Goal: Task Accomplishment & Management: Manage account settings

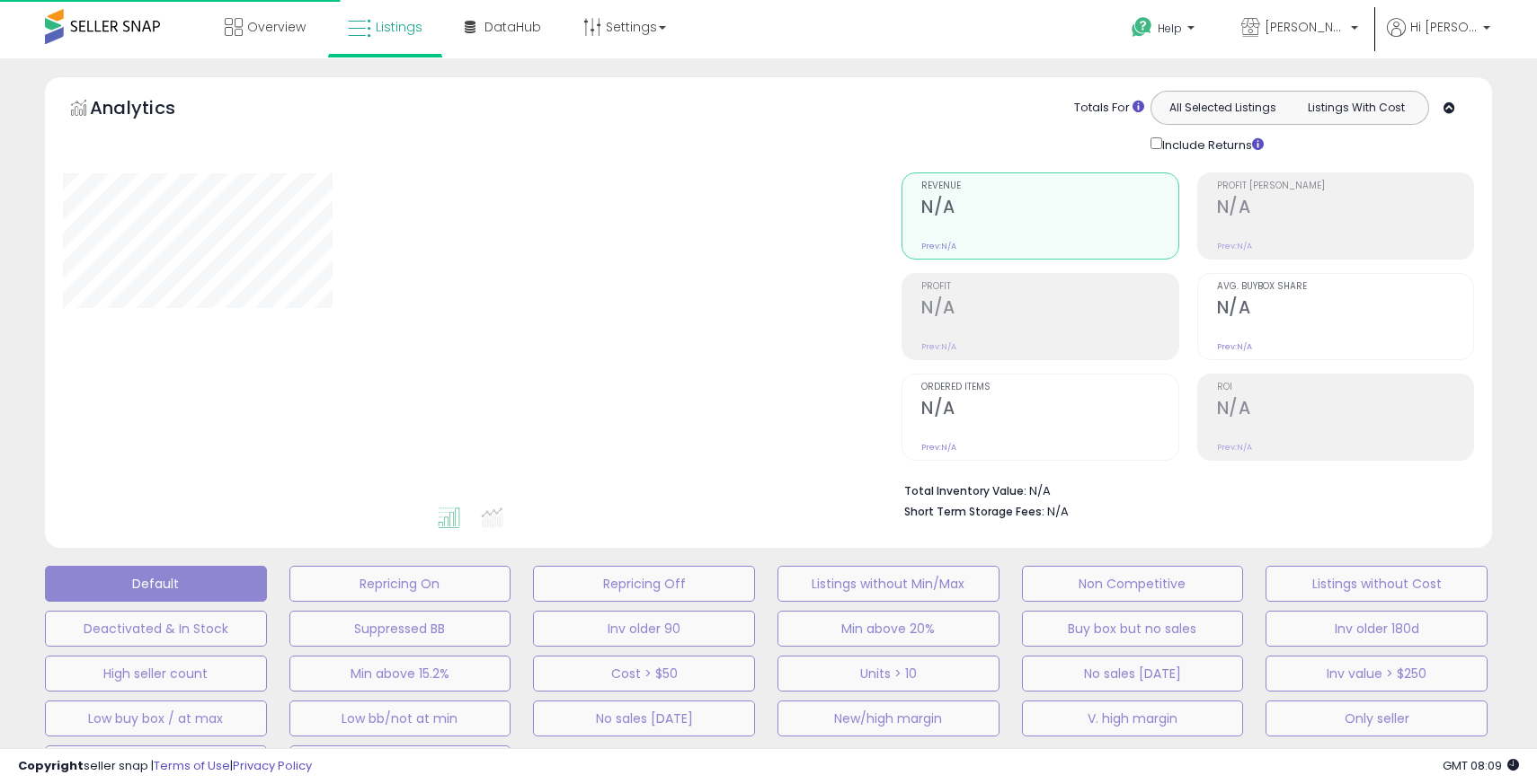
type input "**********"
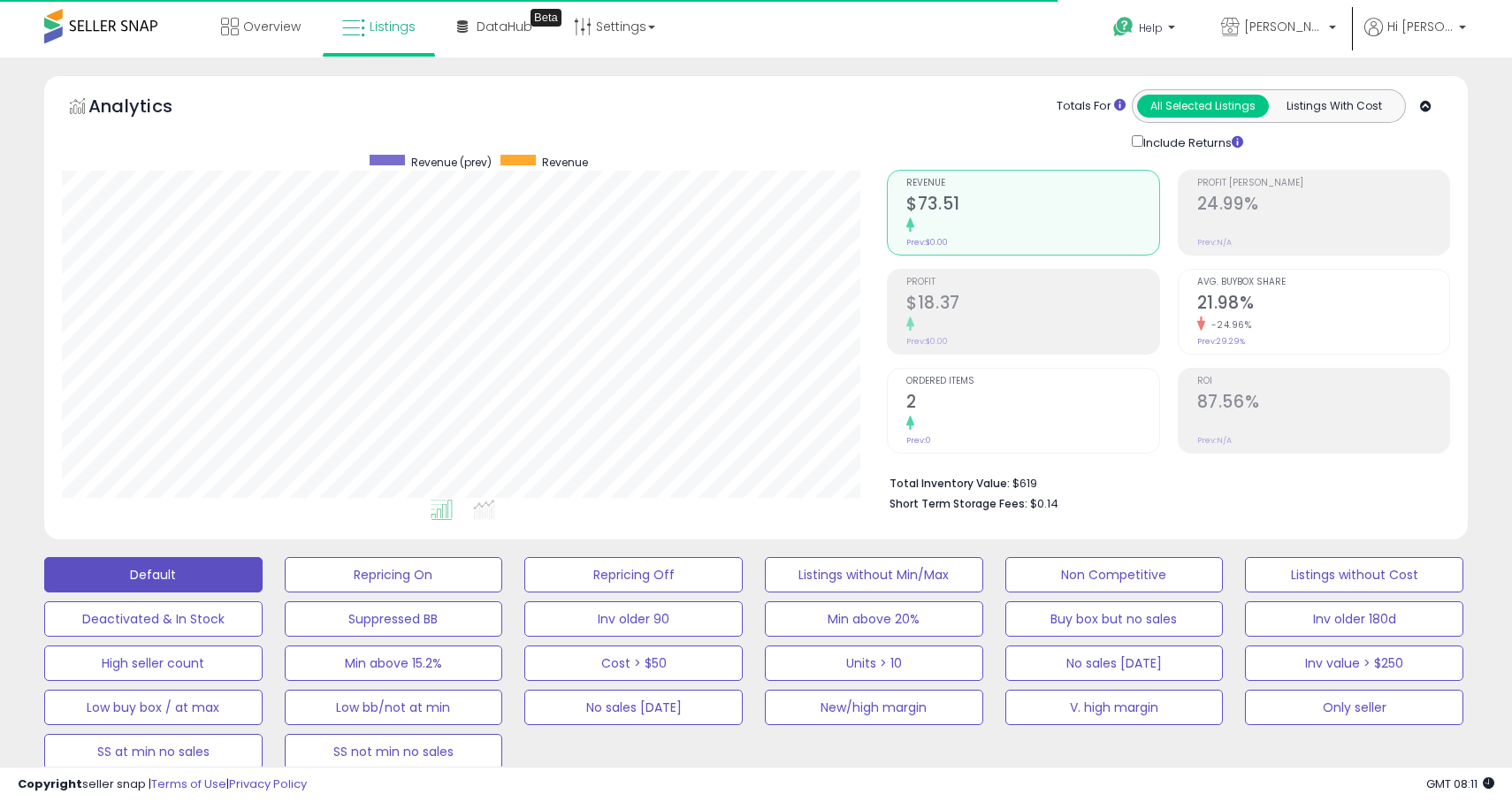
scroll to position [363, 825]
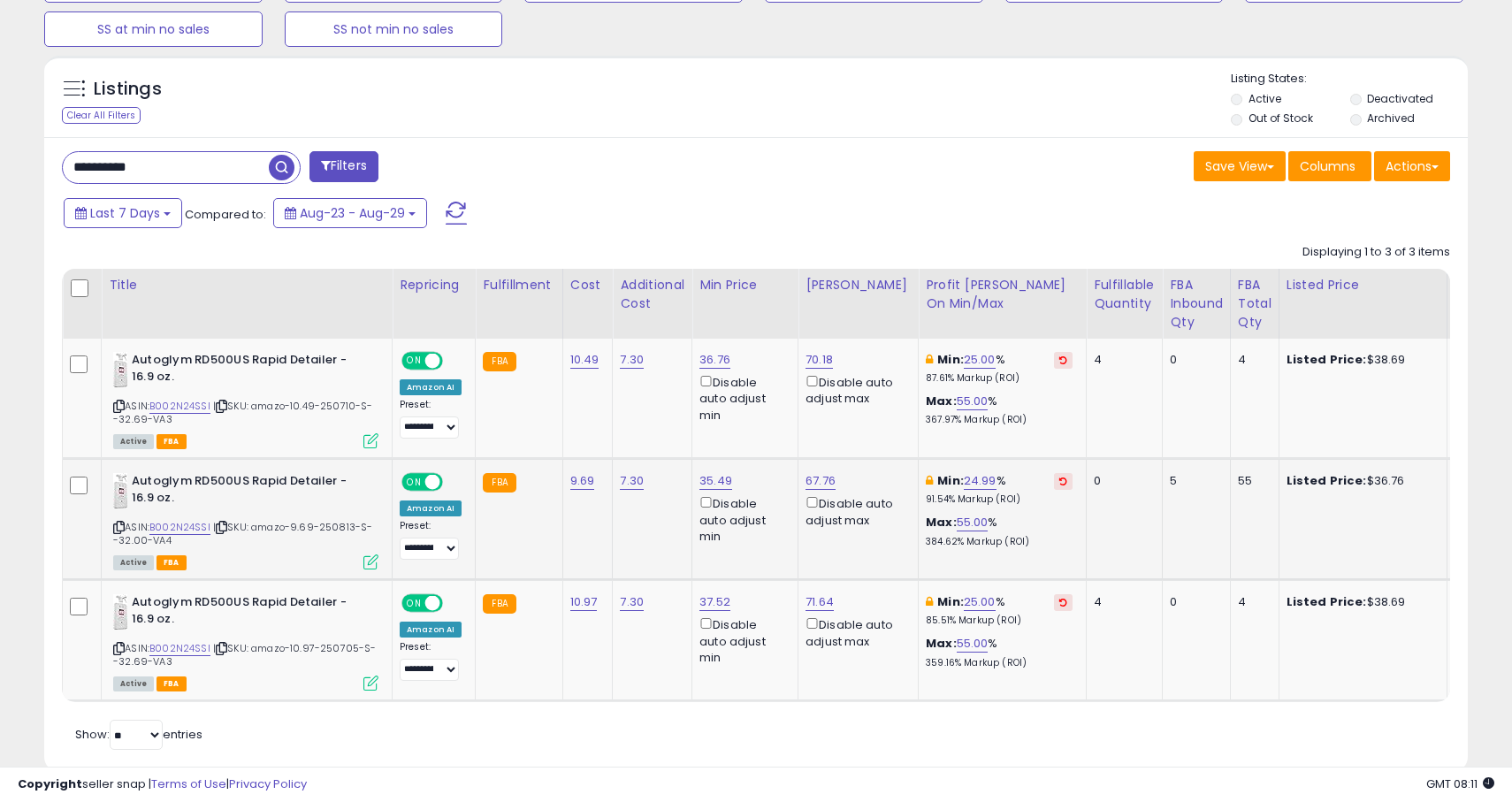
scroll to position [760, 0]
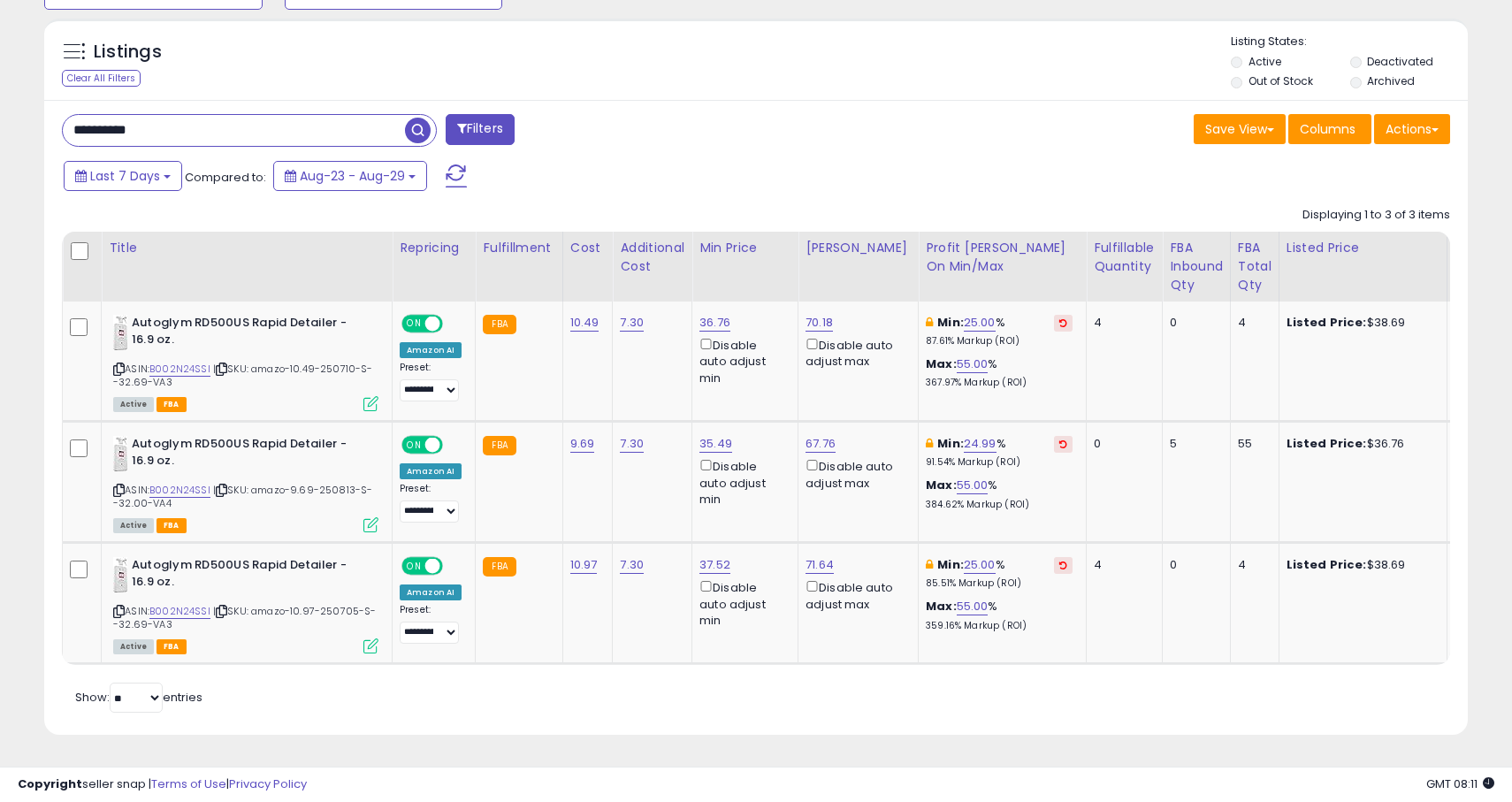
click at [187, 143] on input "**********" at bounding box center [234, 130] width 342 height 31
paste input "**********"
type input "**********"
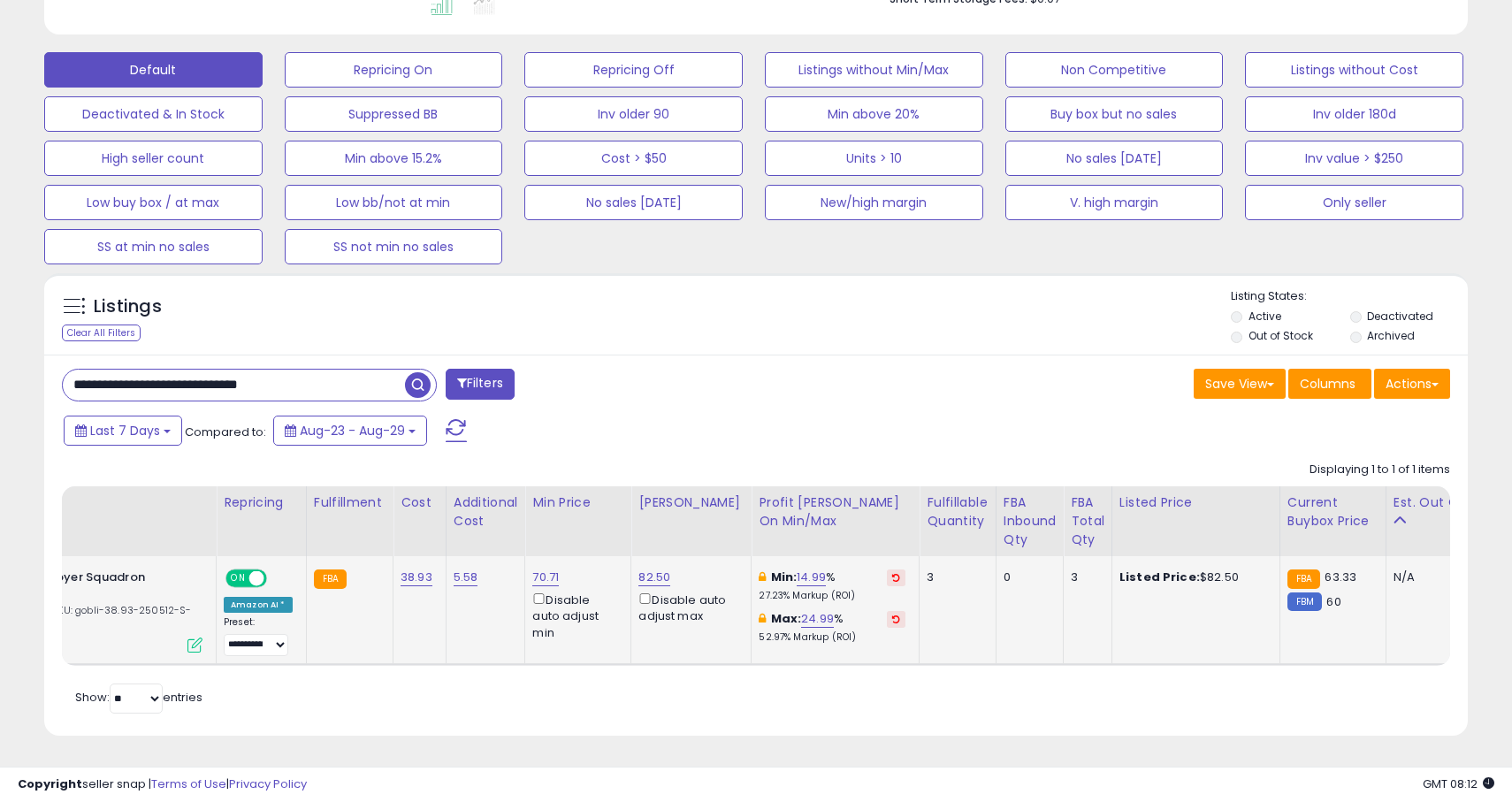
scroll to position [0, 0]
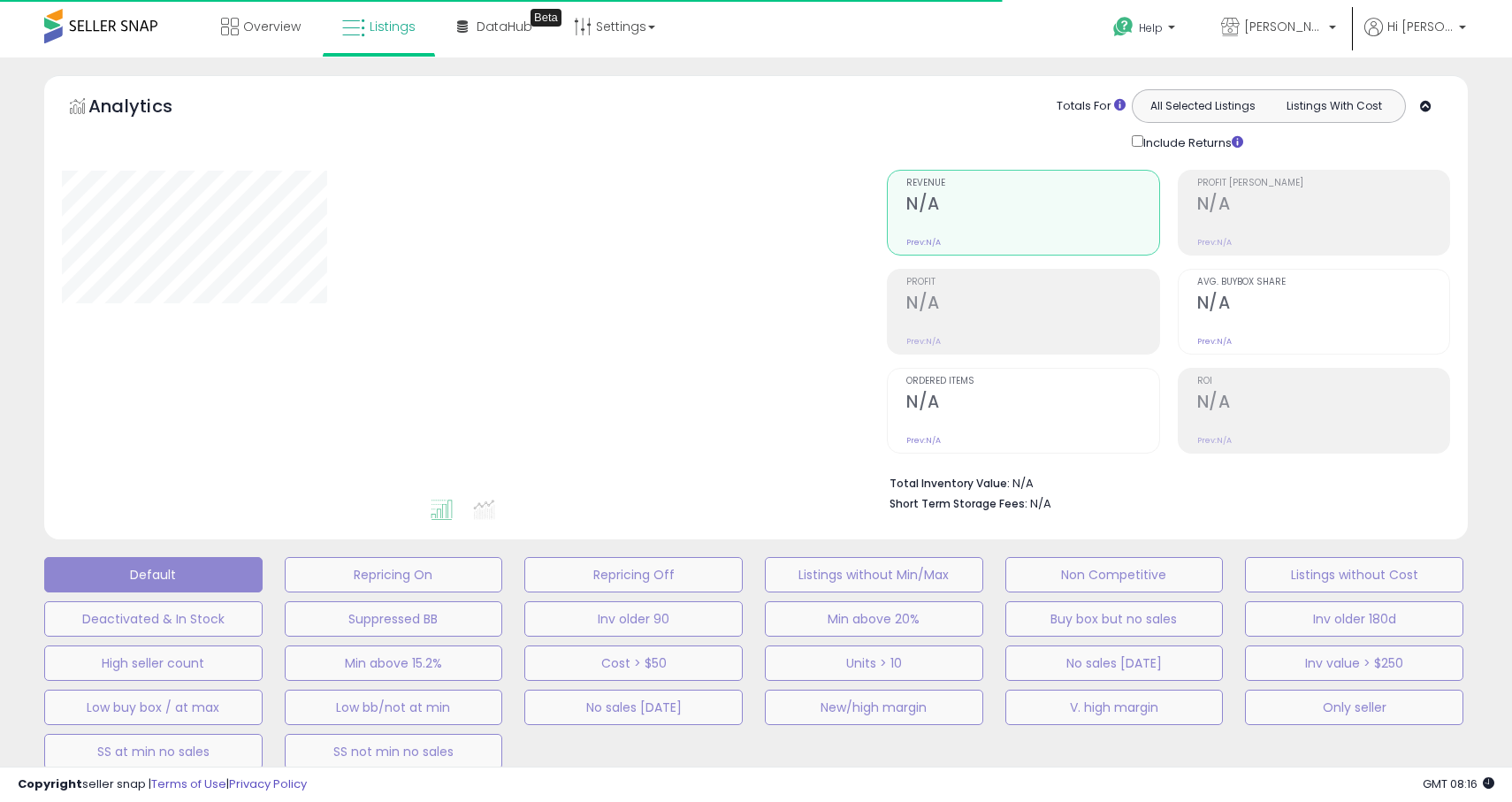
type input "**********"
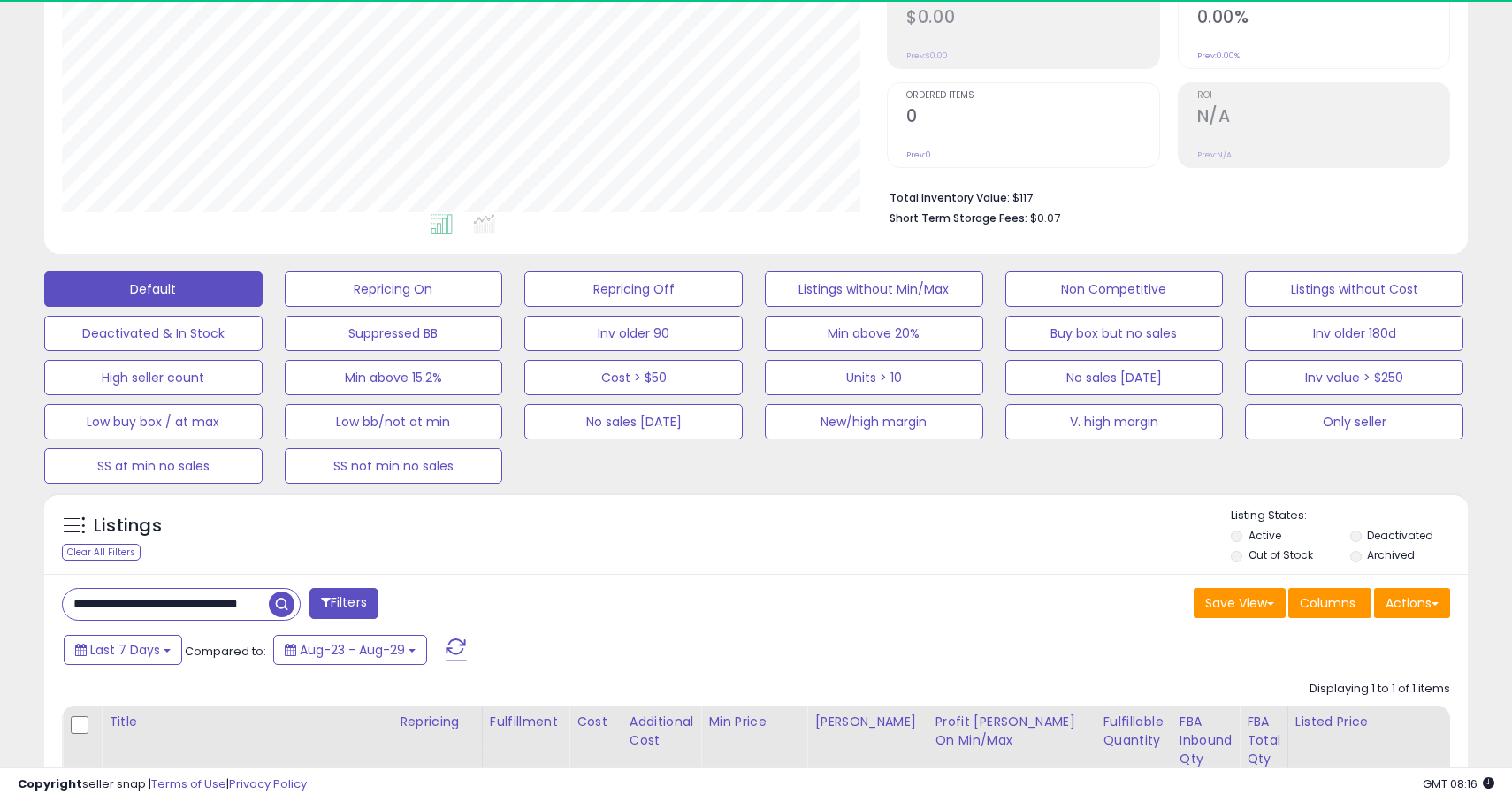
scroll to position [363, 825]
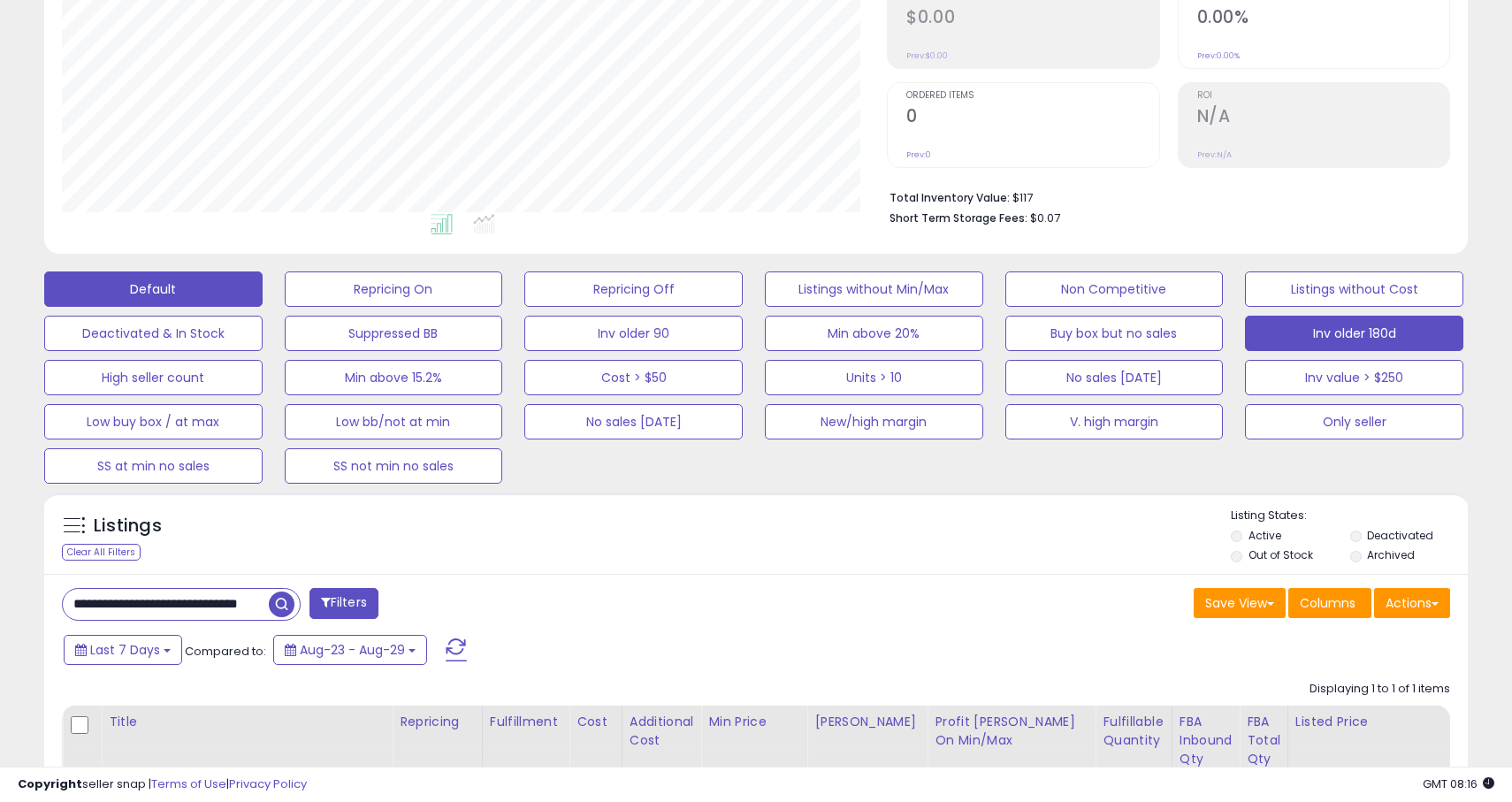
click at [1329, 347] on button "Inv older 180d" at bounding box center [1354, 334] width 219 height 36
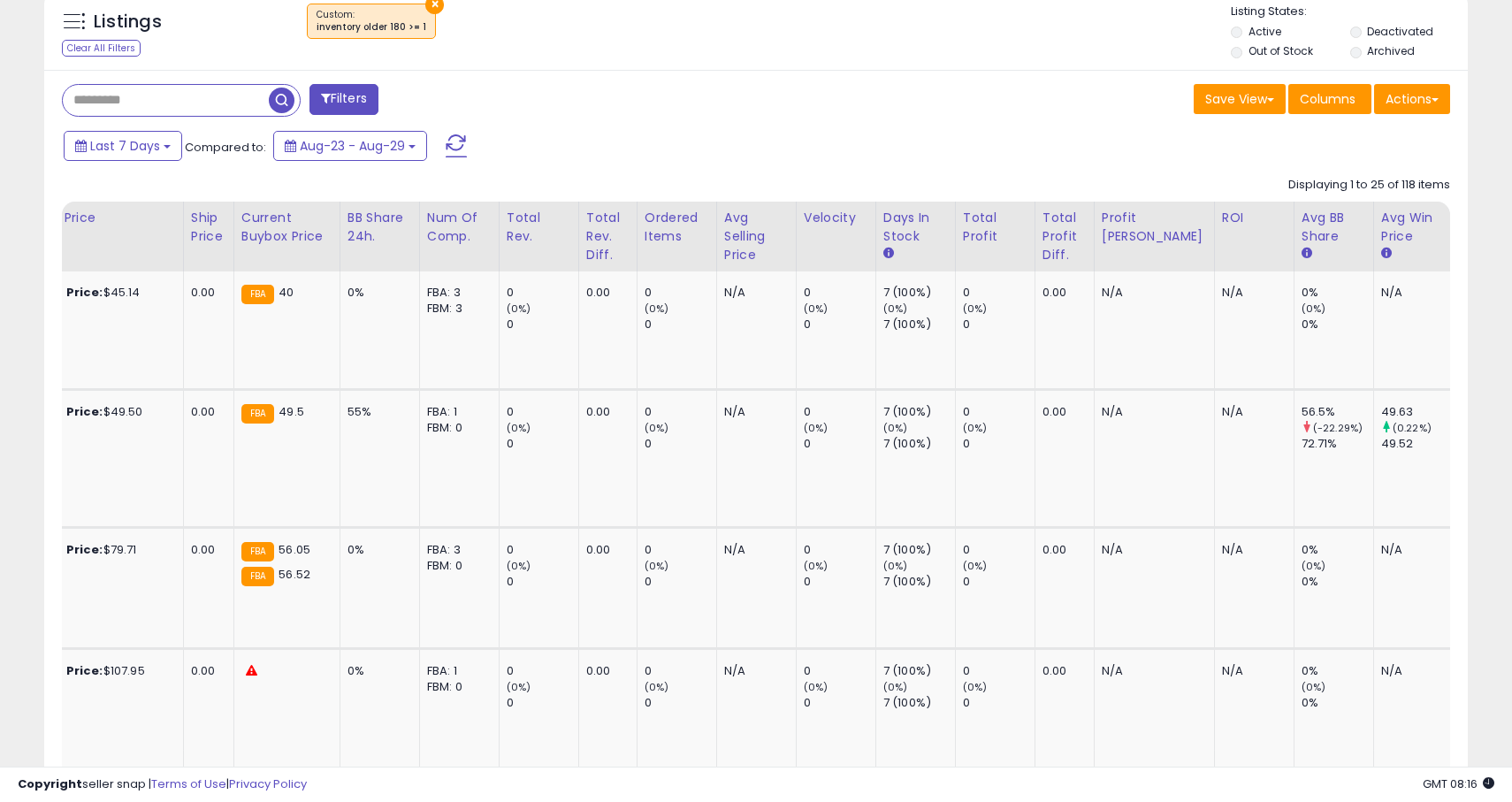
click at [1460, 237] on div "Inv. value" at bounding box center [1480, 226] width 40 height 37
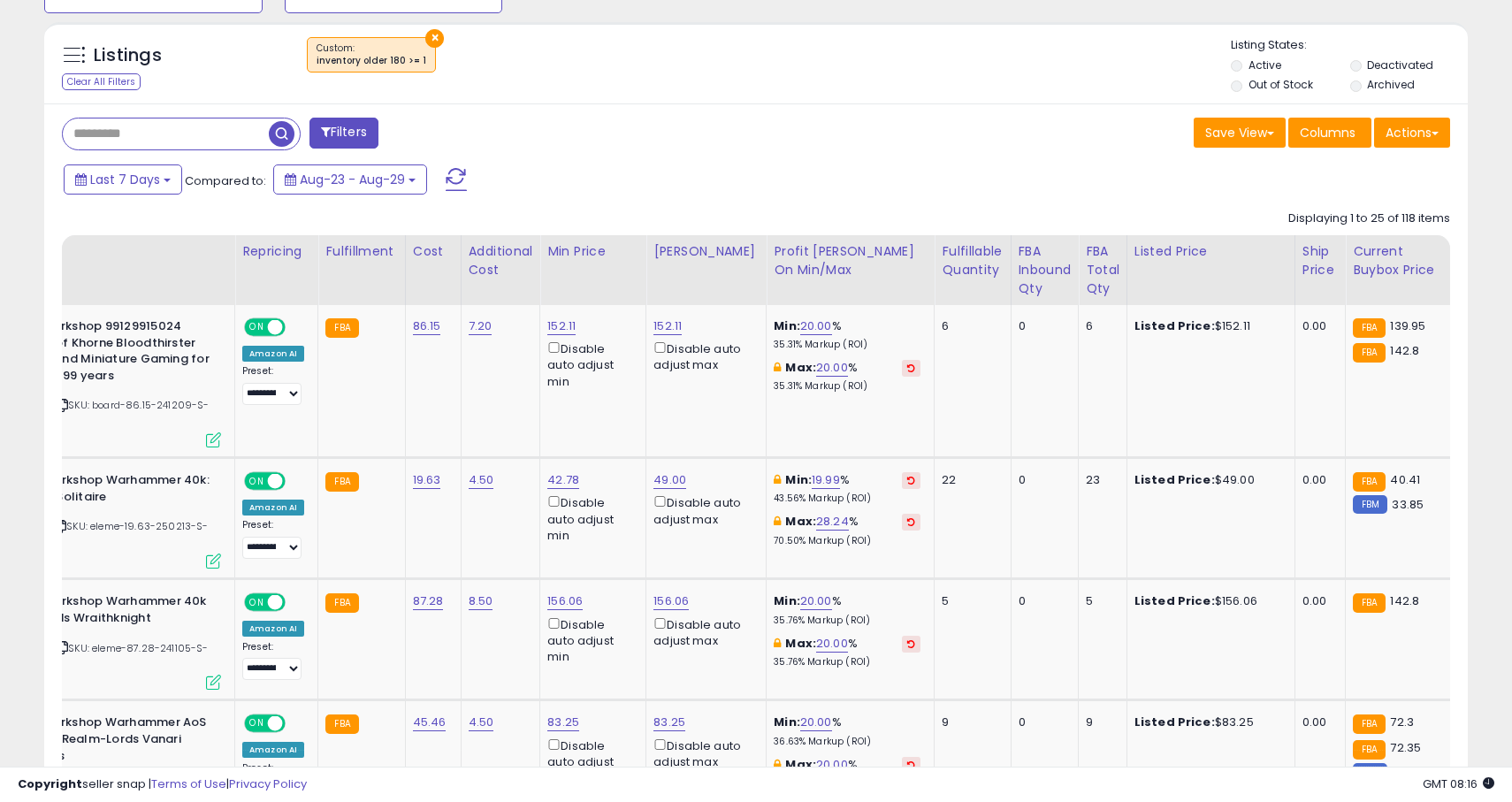
scroll to position [0, 0]
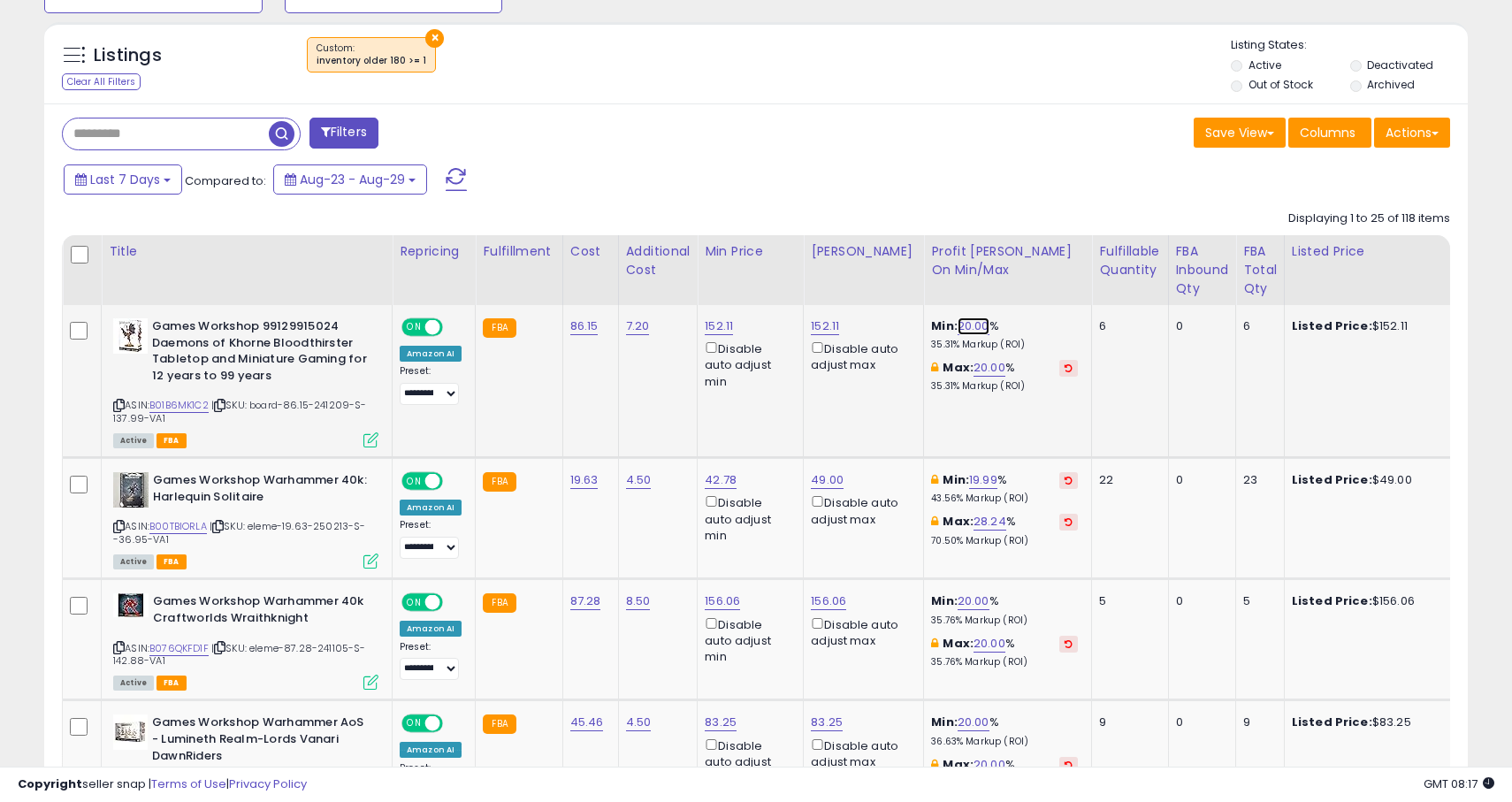
click at [957, 325] on link "20.00" at bounding box center [973, 326] width 32 height 18
type input "*"
click button "submit" at bounding box center [1015, 265] width 30 height 26
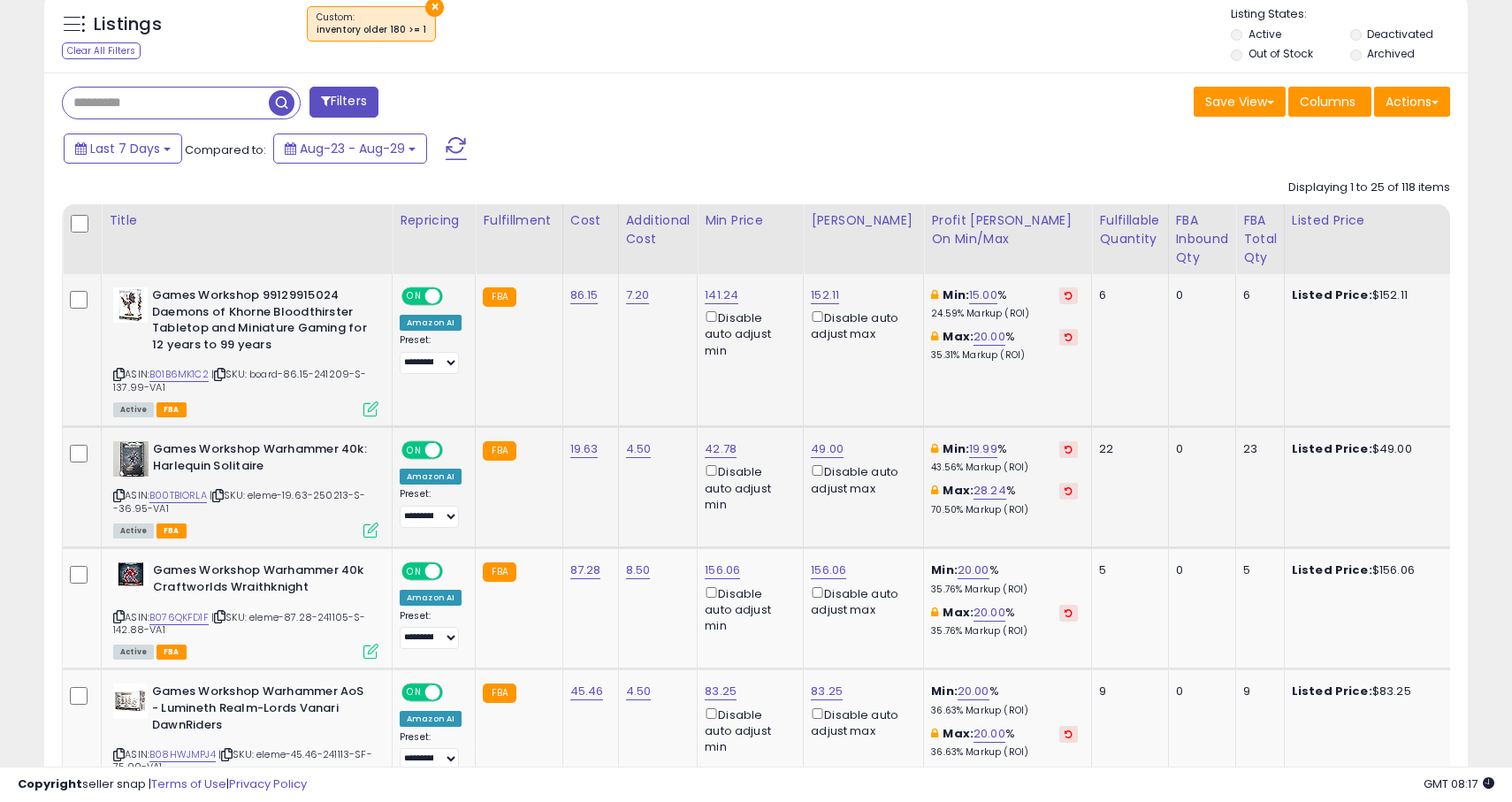
click at [992, 459] on div "Min: 19.99 % 43.56% Markup (ROI)" at bounding box center [1004, 457] width 147 height 33
click at [179, 493] on link "B00TBIORLA" at bounding box center [178, 496] width 57 height 15
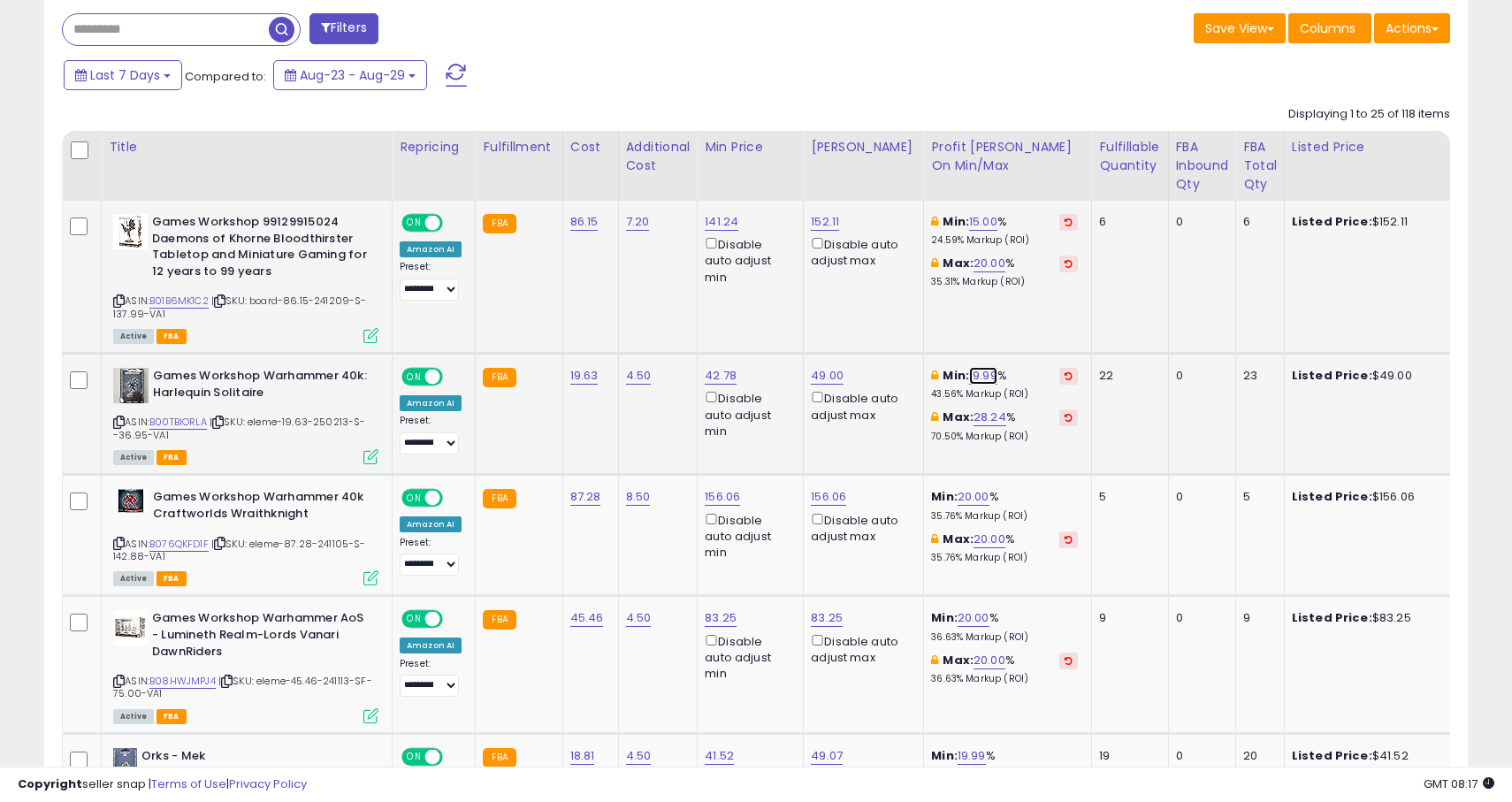
click at [975, 374] on link "19.99" at bounding box center [984, 375] width 28 height 18
click at [969, 379] on link "19.99" at bounding box center [984, 375] width 28 height 18
type input "**"
click button "submit" at bounding box center [1026, 314] width 30 height 26
click at [957, 496] on link "20.00" at bounding box center [973, 497] width 32 height 18
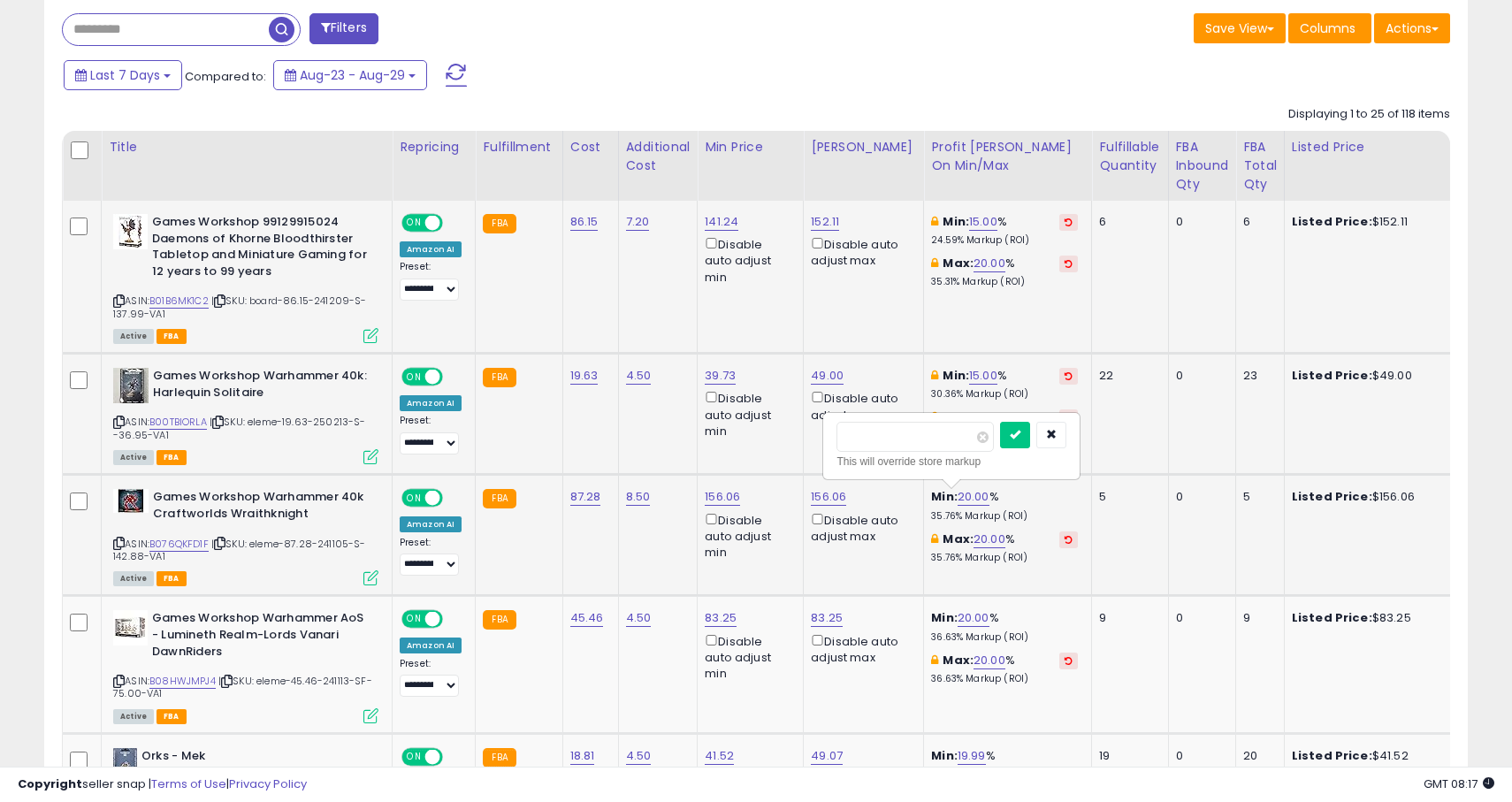
type input "**"
click button "submit" at bounding box center [1015, 435] width 30 height 26
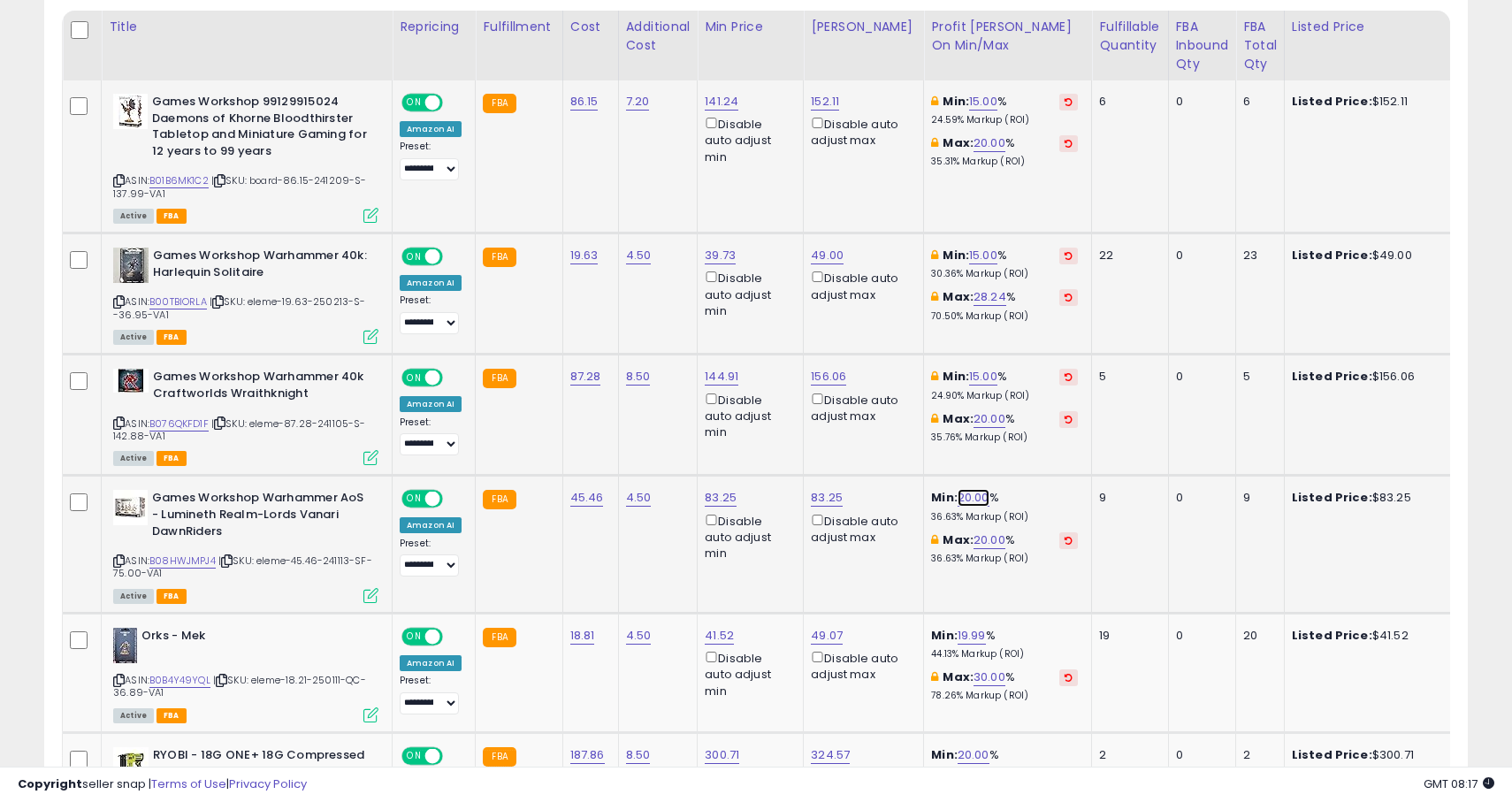
click at [957, 491] on link "20.00" at bounding box center [973, 498] width 32 height 18
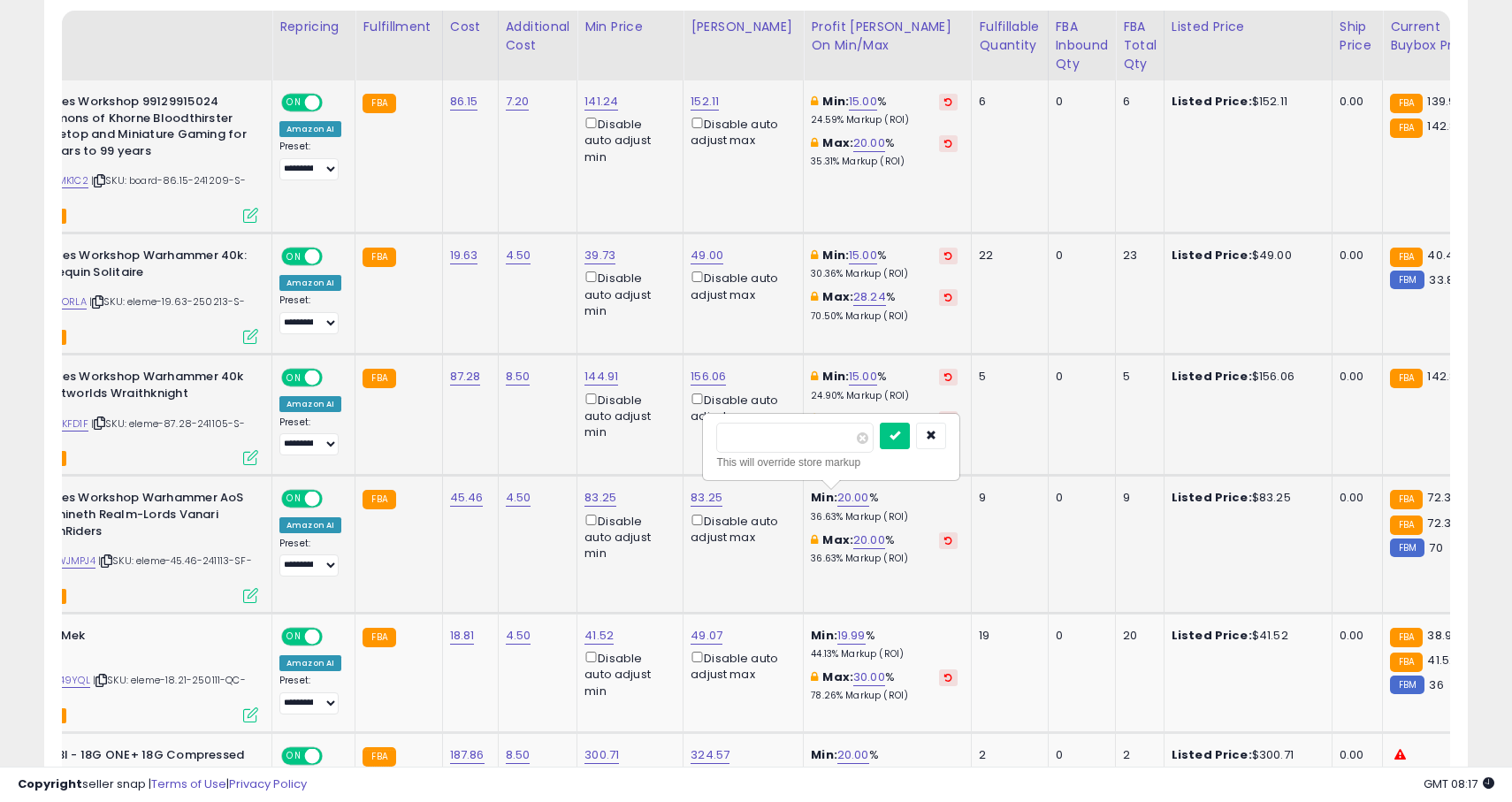
type input "*"
click button "submit" at bounding box center [895, 436] width 30 height 26
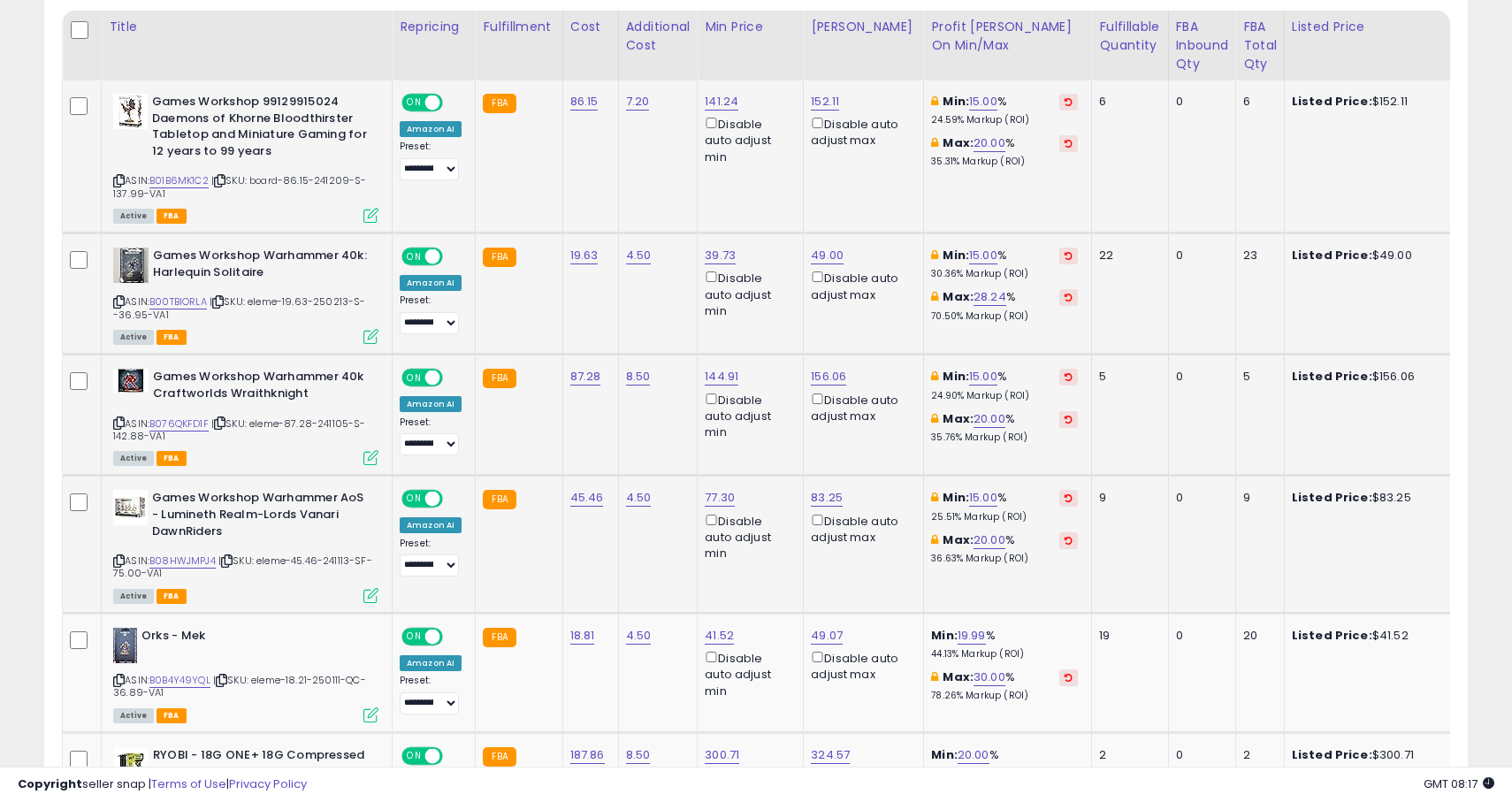
click at [984, 505] on div "Min: 15.00 % 25.51% Markup (ROI)" at bounding box center [1004, 506] width 147 height 33
click at [970, 500] on link "15.00" at bounding box center [984, 498] width 28 height 18
type input "**"
click button "submit" at bounding box center [1026, 436] width 30 height 26
click at [969, 506] on link "10.00" at bounding box center [984, 498] width 28 height 18
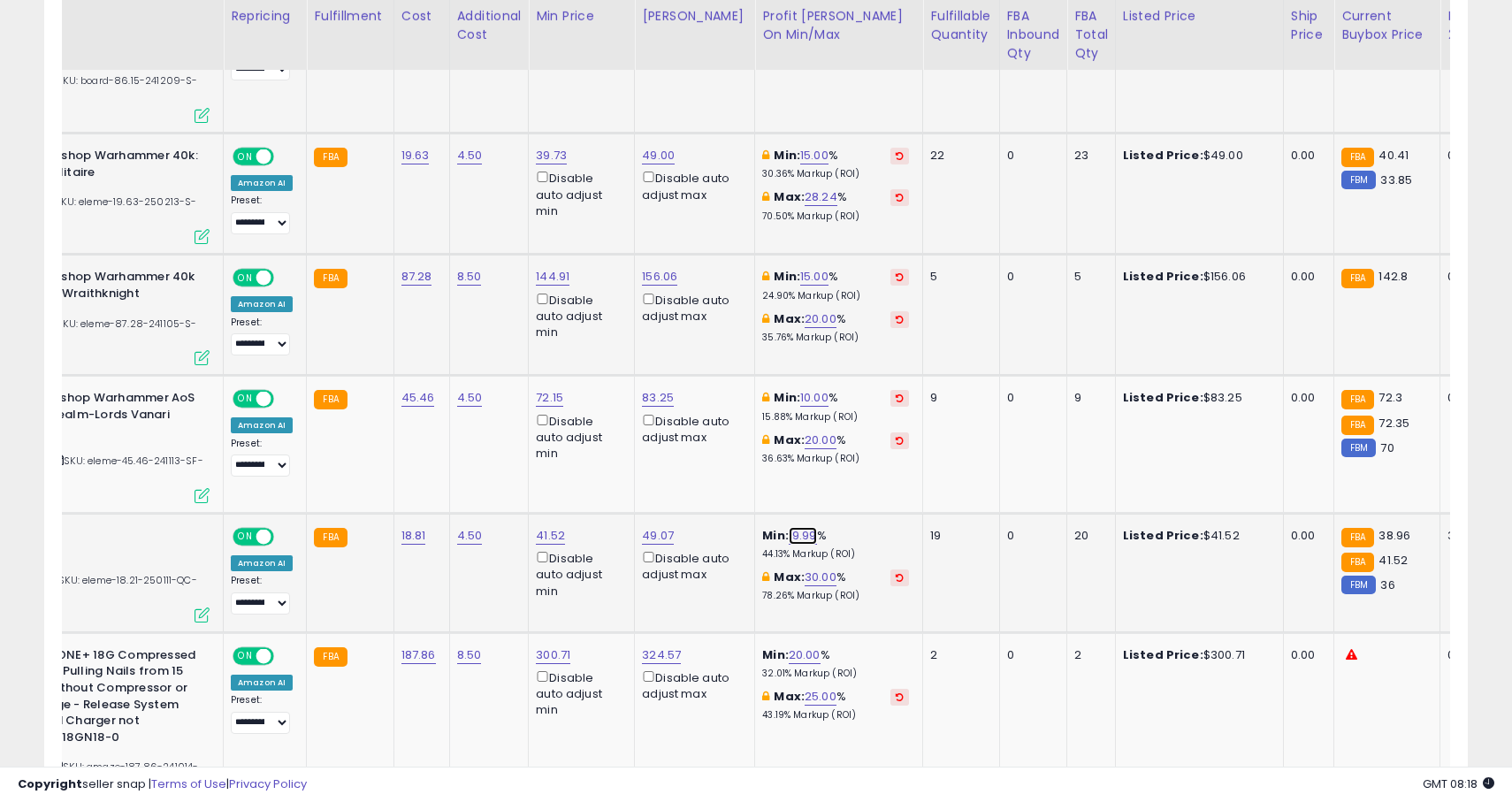
click at [789, 539] on link "19.99" at bounding box center [803, 535] width 28 height 18
type input "*"
click button "submit" at bounding box center [845, 474] width 30 height 26
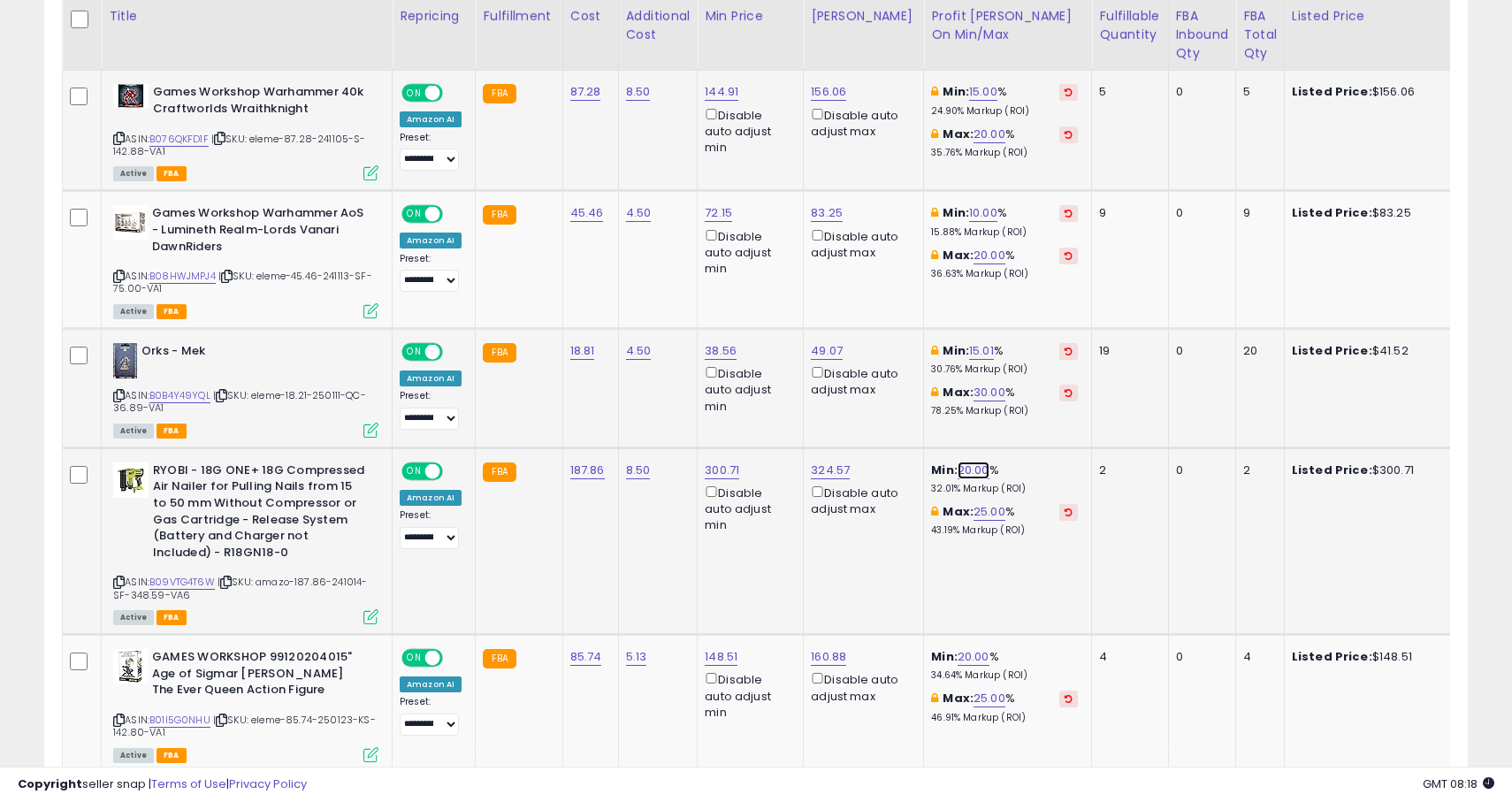
click at [958, 473] on link "20.00" at bounding box center [973, 470] width 32 height 18
click at [977, 477] on div "Min: 20.00 % 32.01% Markup (ROI)" at bounding box center [1004, 479] width 147 height 33
click at [962, 467] on link "20.00" at bounding box center [973, 470] width 32 height 18
type input "*"
click button "submit" at bounding box center [1015, 408] width 30 height 26
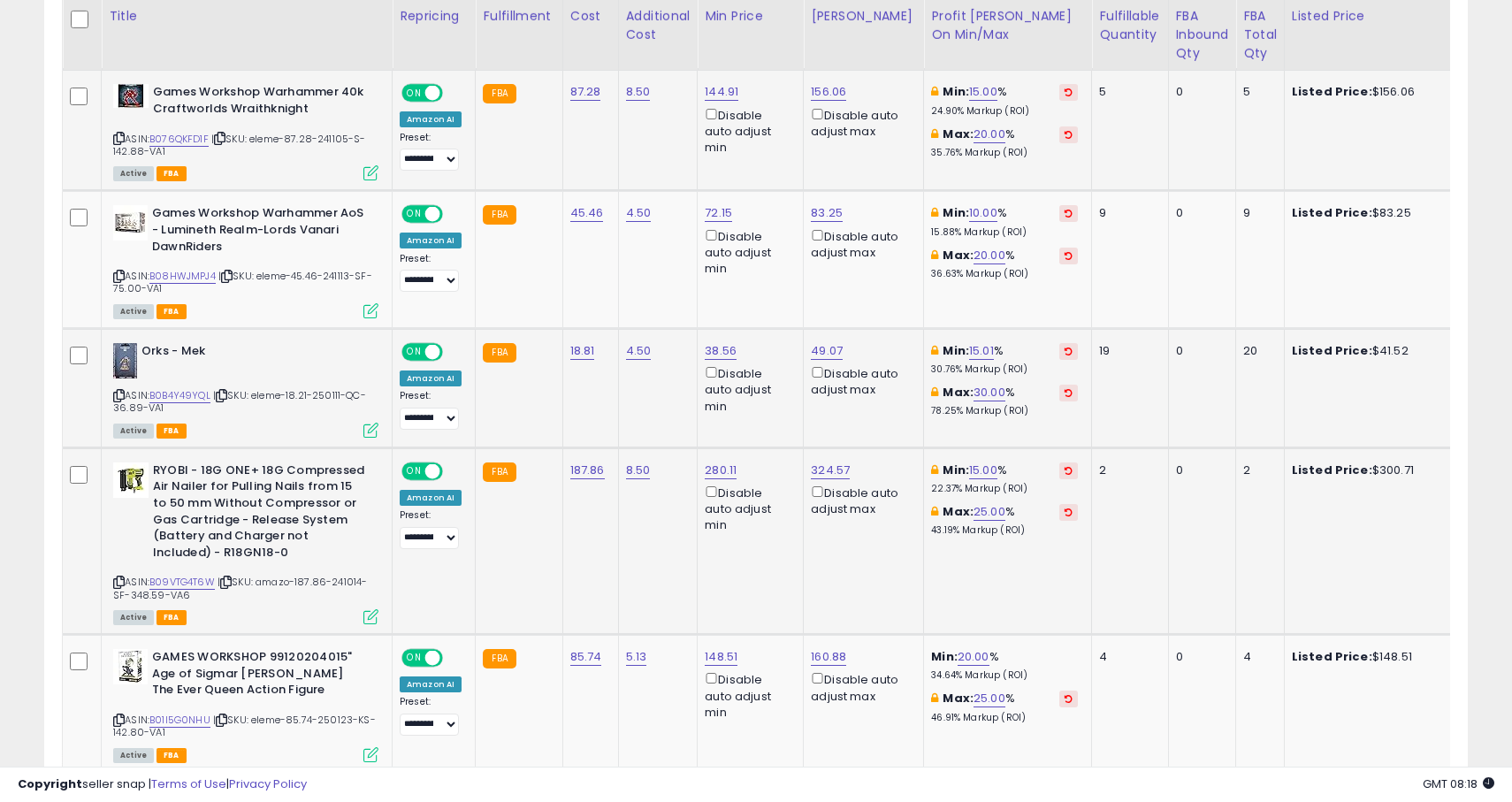
click at [181, 589] on span "| SKU: amazo-187.86-241014-SF-348.59-VA6" at bounding box center [240, 588] width 254 height 26
click at [180, 581] on link "B09VTG4T6W" at bounding box center [182, 582] width 65 height 15
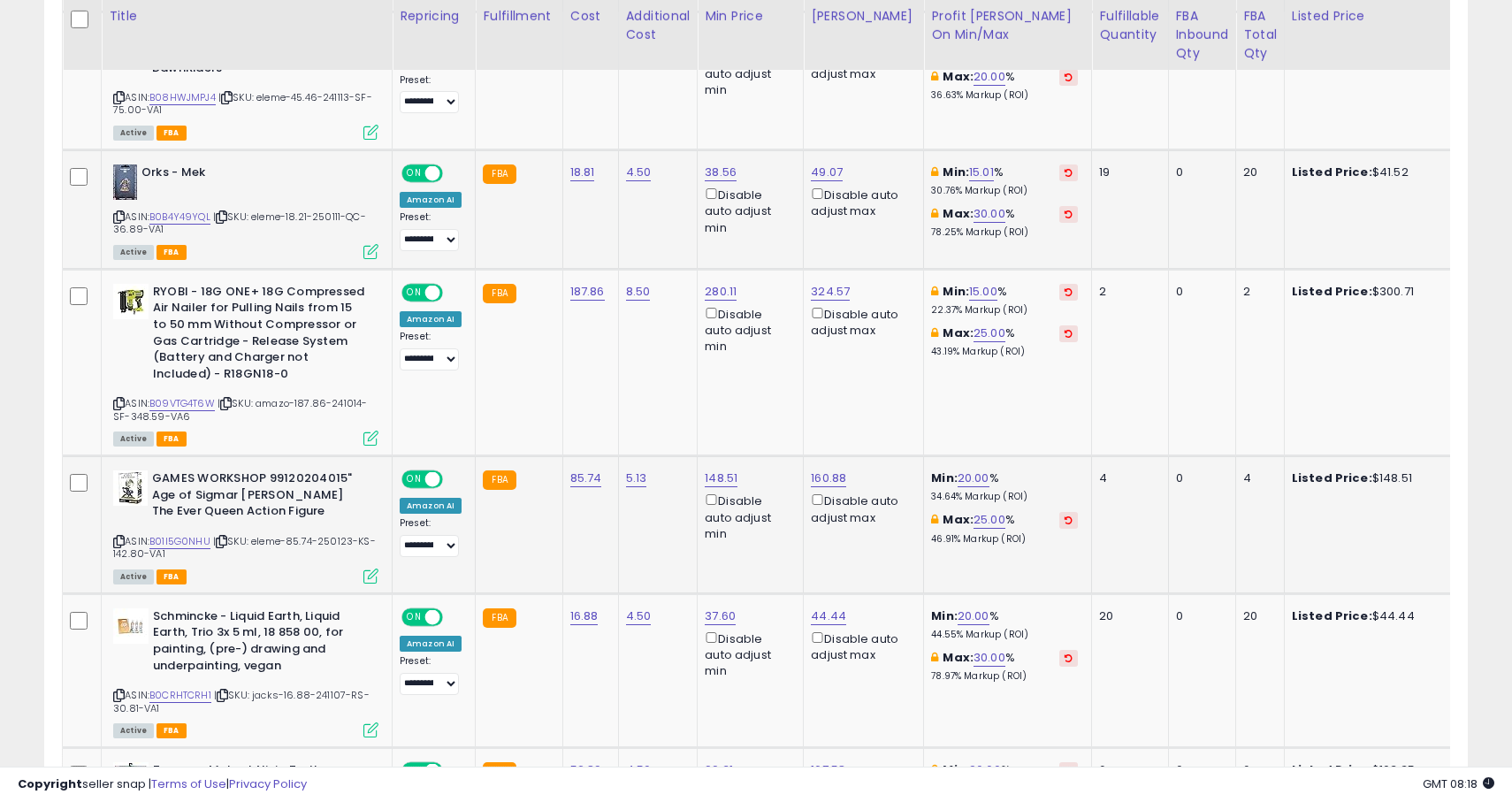
click at [187, 531] on div "ASIN: B01I5G0NHU | SKU: eleme-85.74-250123-KS-142.80-VA1 Active FBA" at bounding box center [246, 526] width 266 height 111
click at [186, 537] on link "B01I5G0NHU" at bounding box center [180, 542] width 61 height 15
click at [937, 480] on b "Min:" at bounding box center [944, 478] width 26 height 17
click at [957, 480] on link "20.00" at bounding box center [973, 478] width 32 height 18
type input "*"
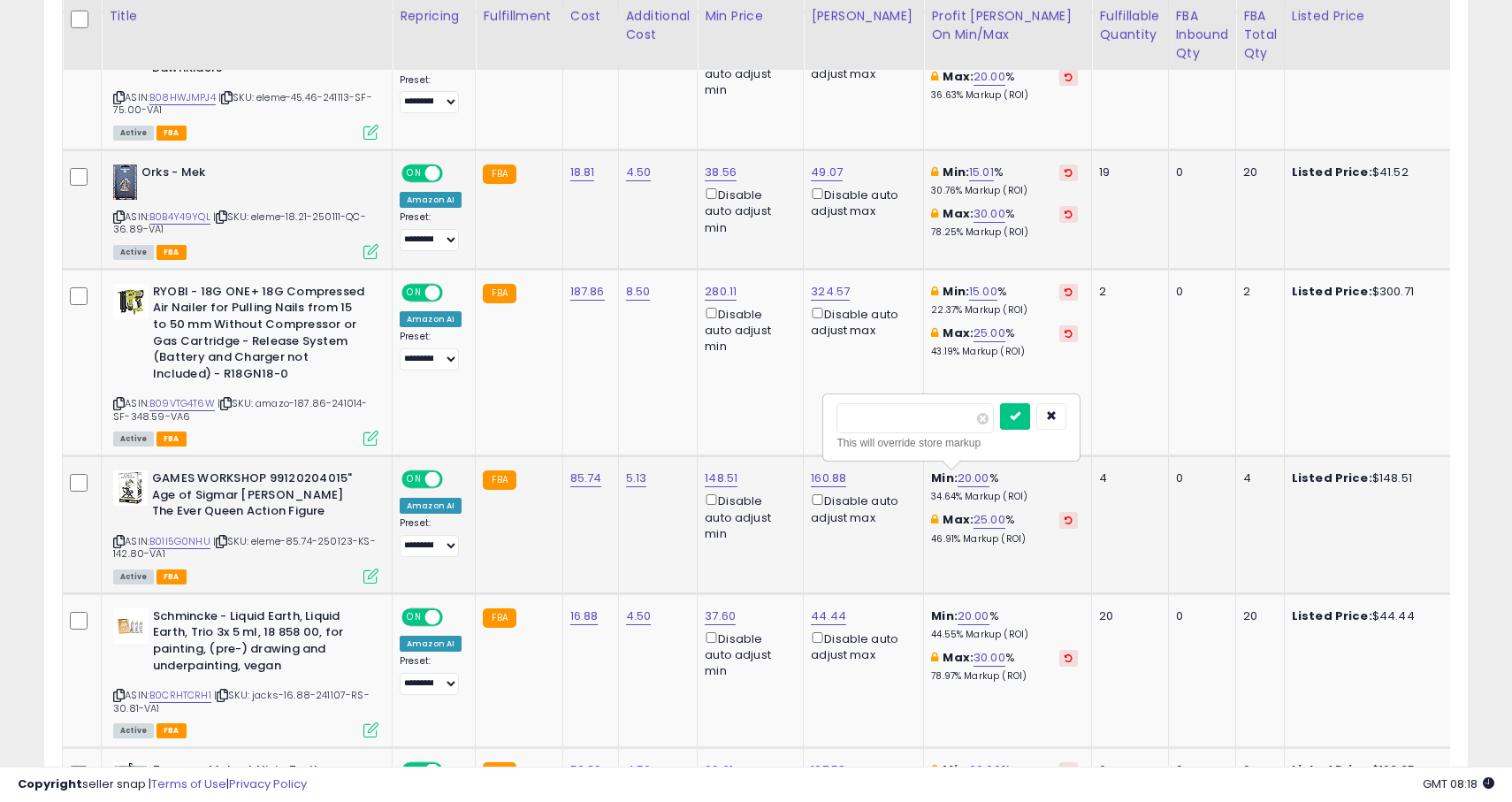
click button "submit" at bounding box center [1015, 417] width 30 height 26
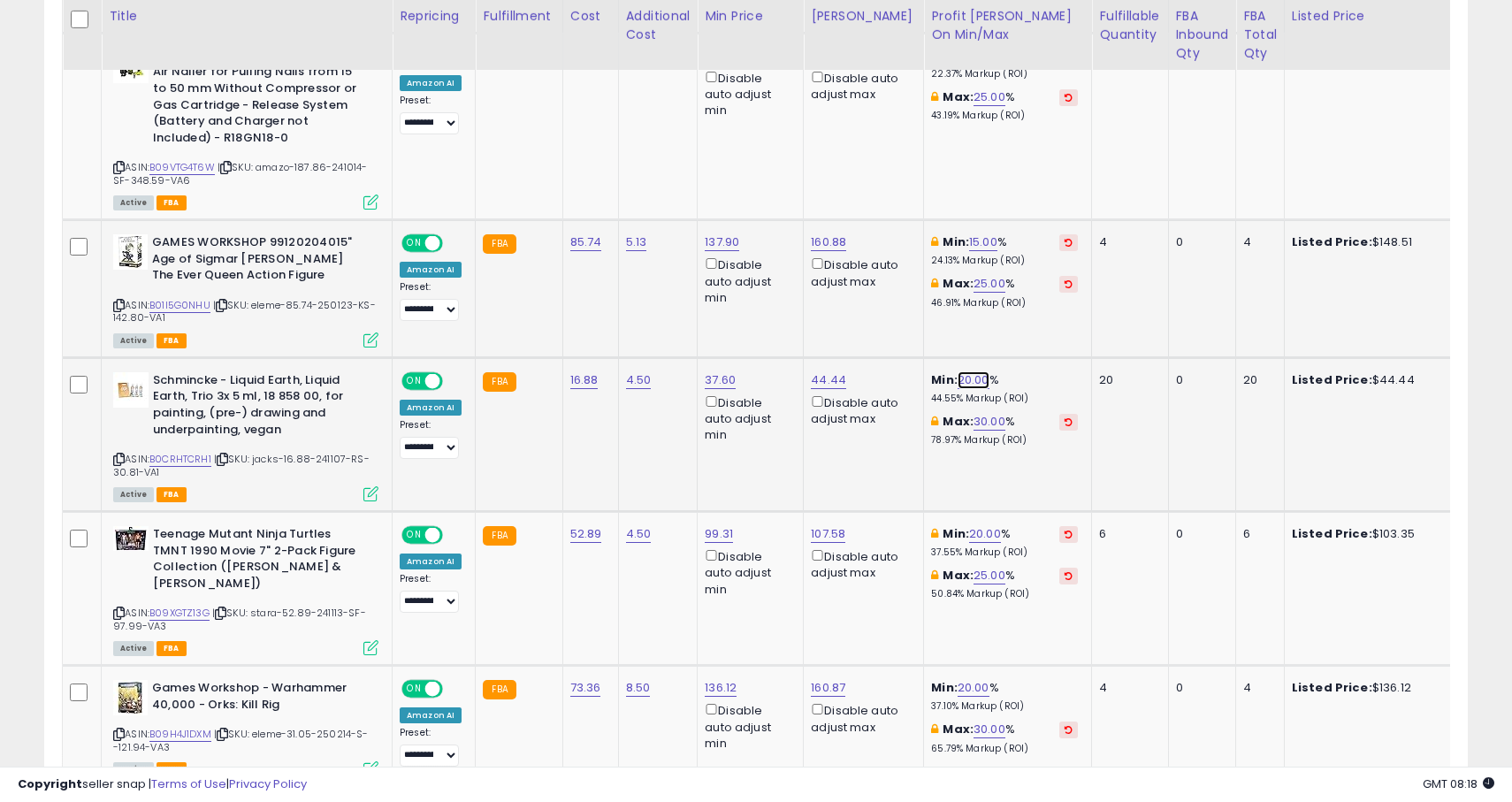
click at [958, 376] on link "20.00" at bounding box center [973, 380] width 32 height 18
type input "*"
click button "submit" at bounding box center [1015, 319] width 30 height 26
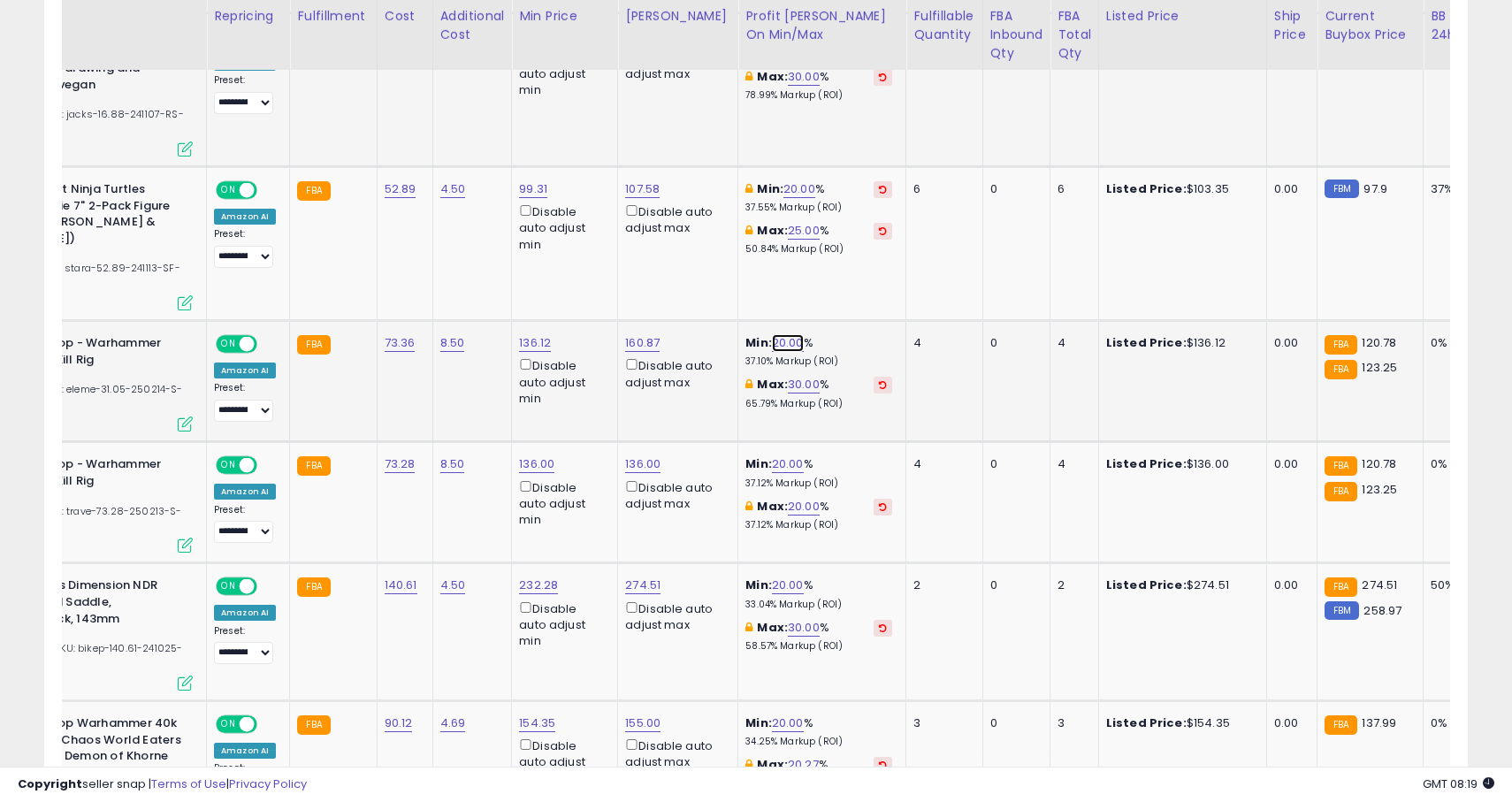
click at [773, 346] on link "20.00" at bounding box center [788, 343] width 32 height 18
type input "*"
click button "submit" at bounding box center [829, 282] width 30 height 26
click at [774, 471] on link "20.00" at bounding box center [788, 464] width 32 height 18
type input "*"
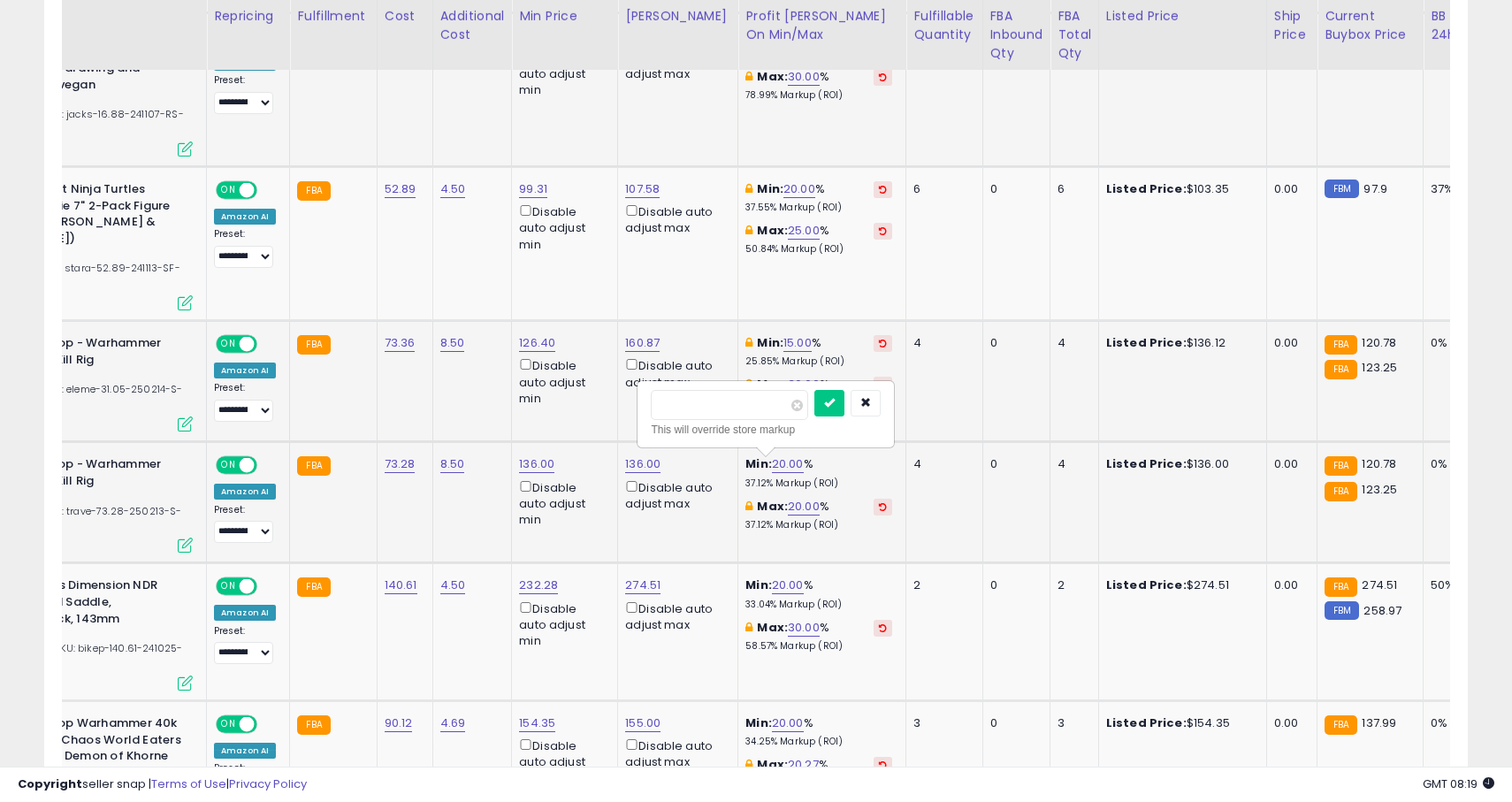
click button "submit" at bounding box center [829, 403] width 30 height 26
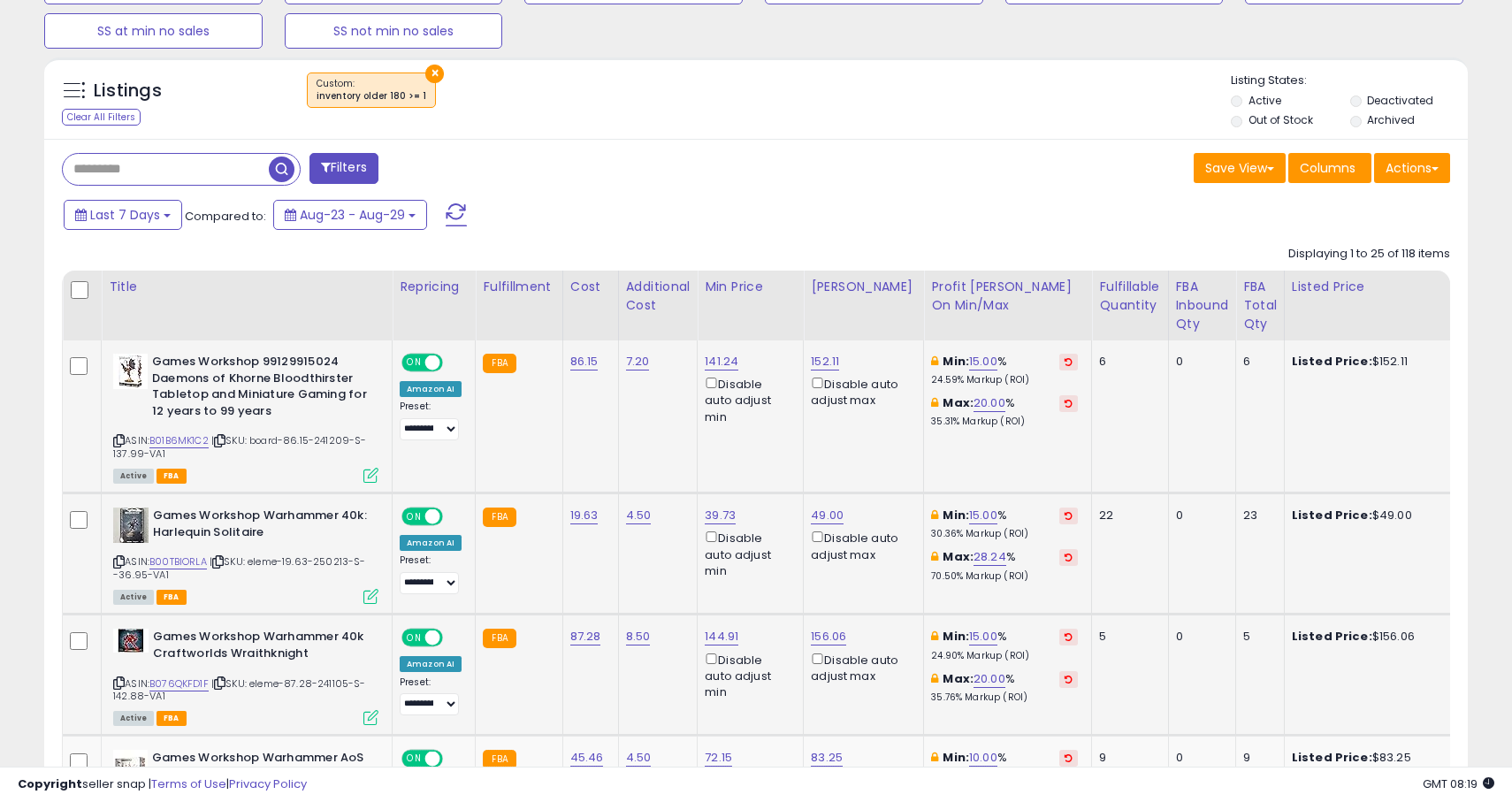
click at [84, 277] on th at bounding box center [82, 305] width 39 height 70
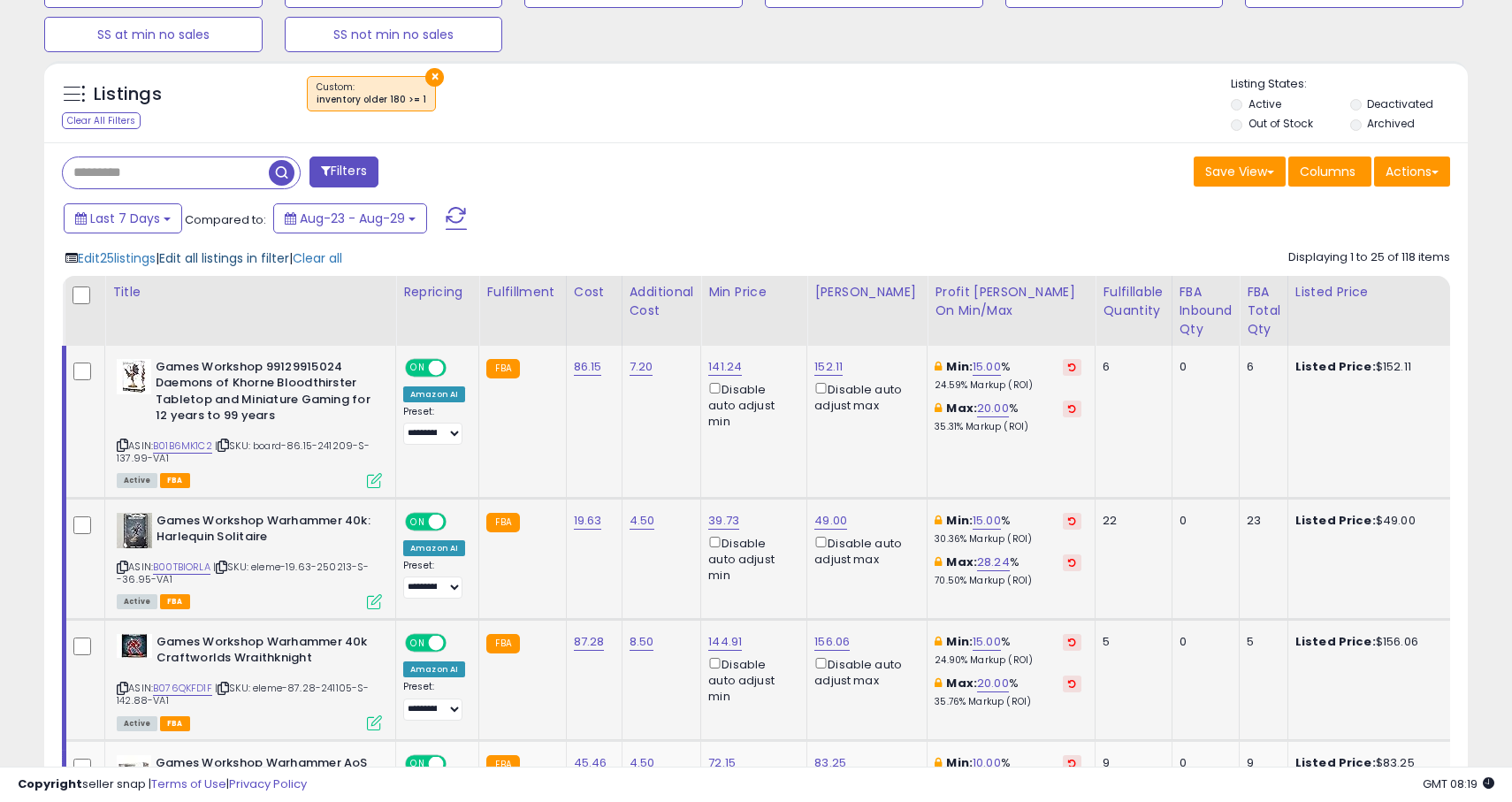
click at [229, 263] on span "Edit all listings in filter" at bounding box center [224, 258] width 130 height 18
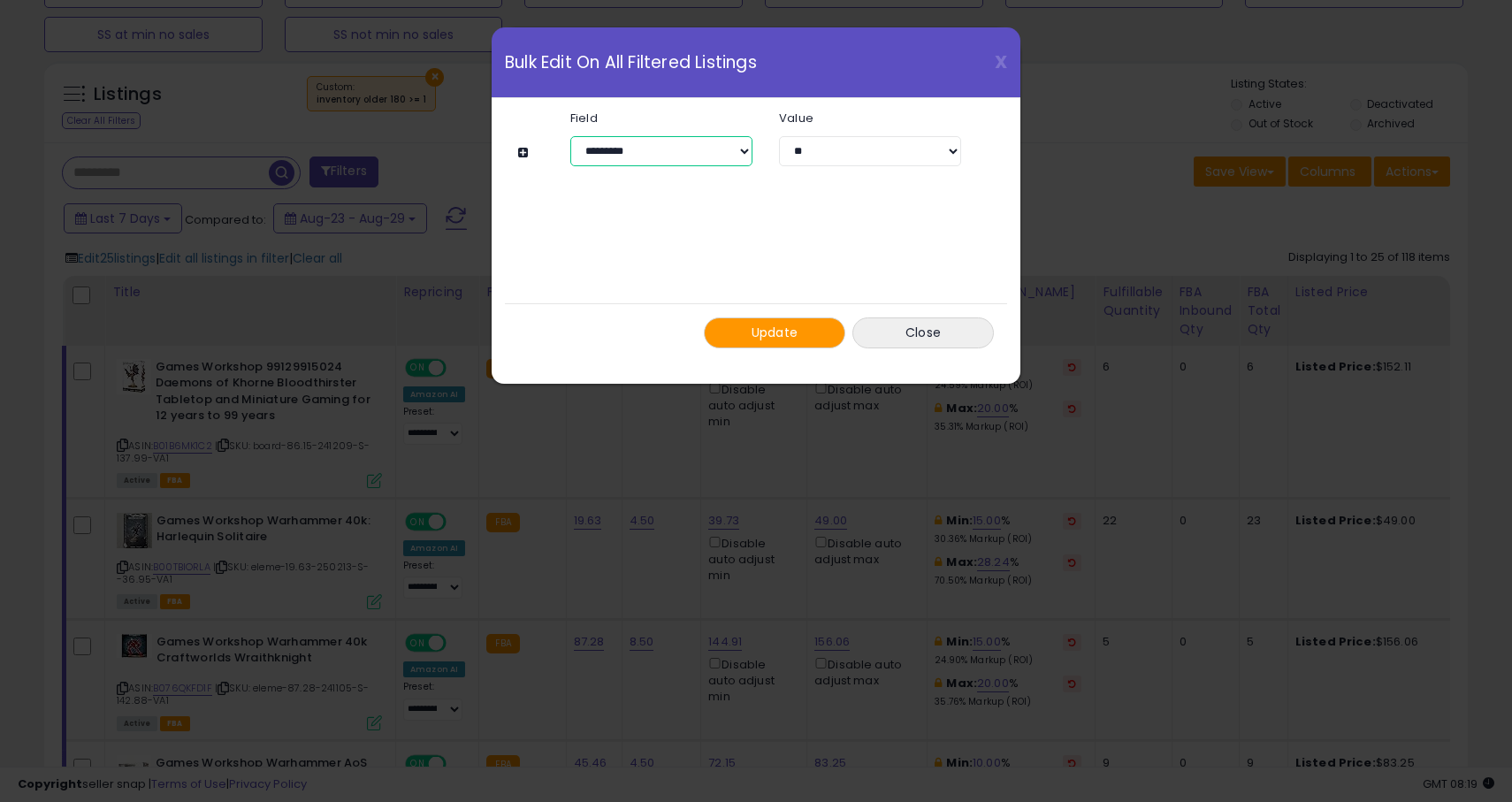
click at [709, 160] on select "**********" at bounding box center [660, 152] width 182 height 30
select select "**********"
click at [570, 137] on select "**********" at bounding box center [660, 152] width 182 height 30
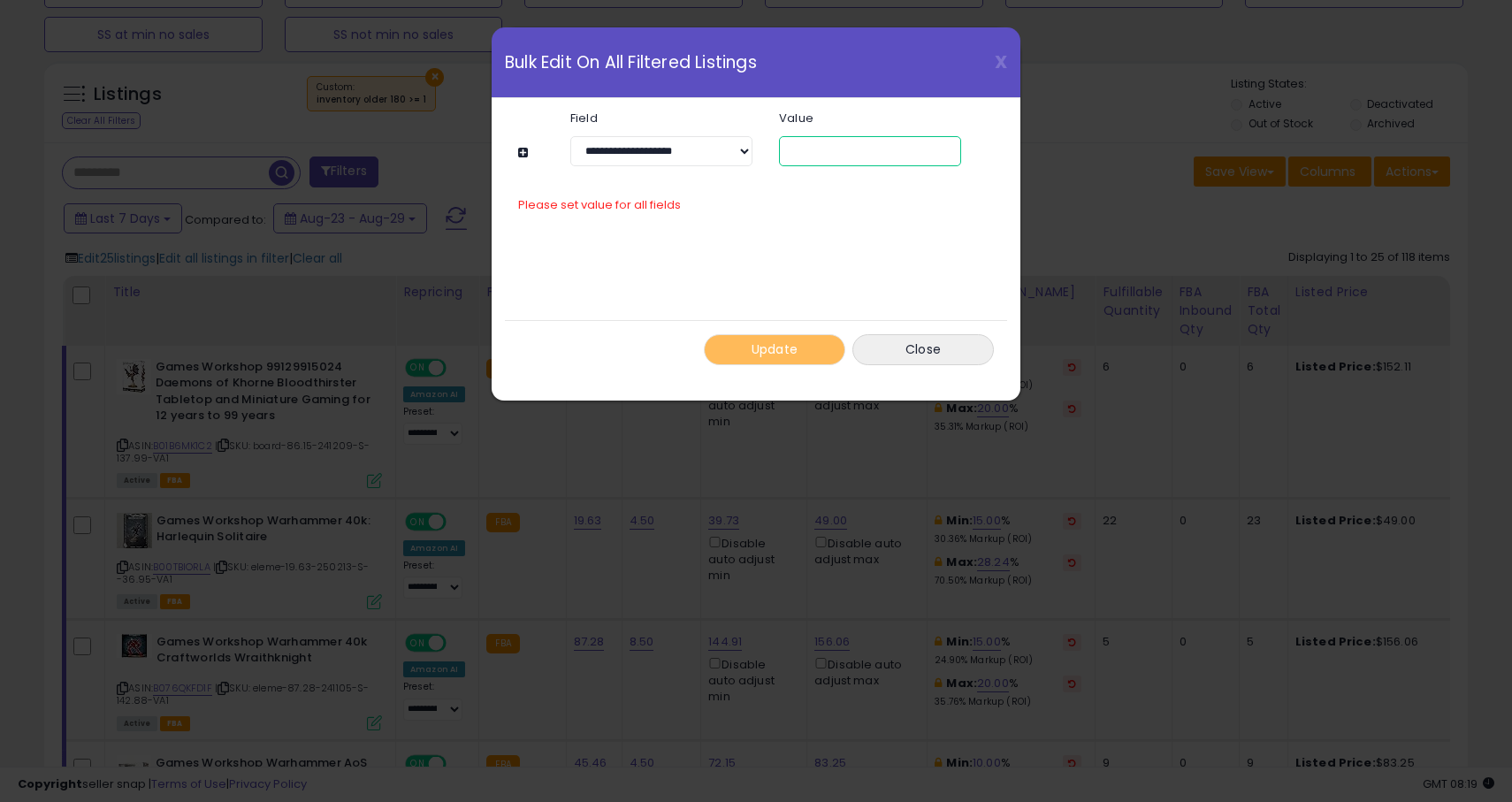
click at [869, 158] on input "number" at bounding box center [870, 152] width 182 height 30
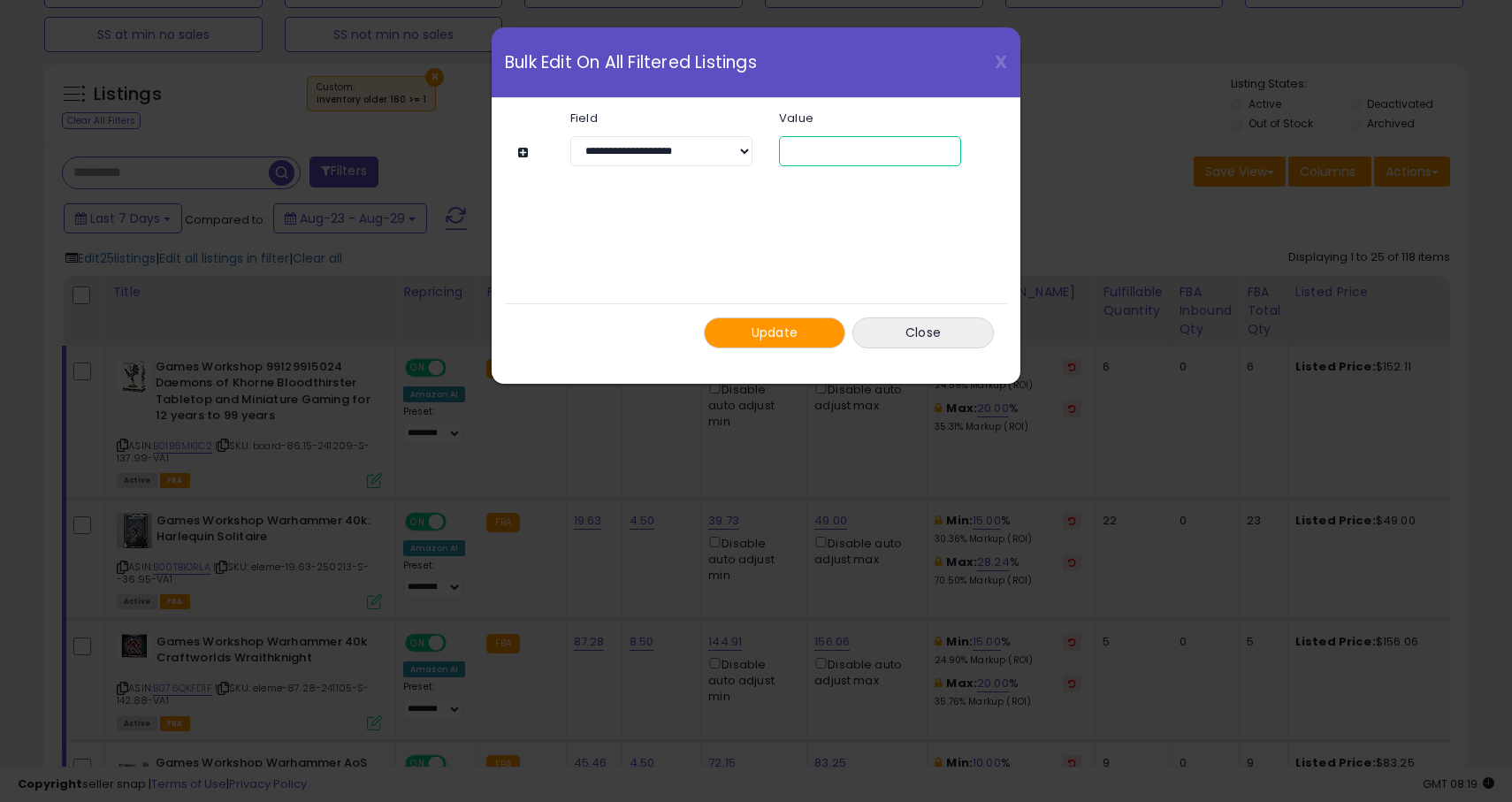
type input "**"
click at [775, 341] on button "Update" at bounding box center [774, 333] width 141 height 31
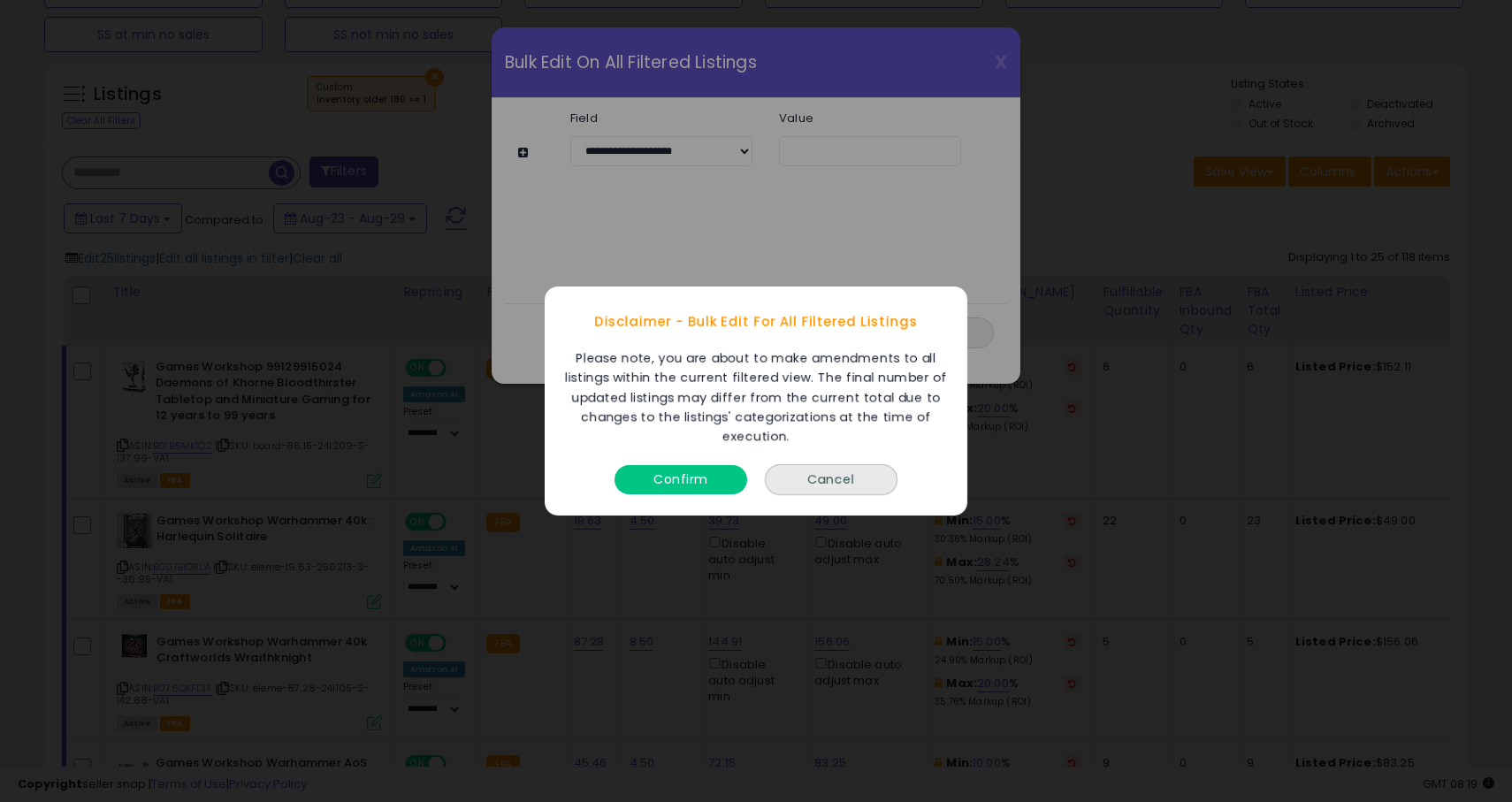
click at [669, 498] on div "Confirm" at bounding box center [681, 476] width 141 height 47
click at [670, 483] on button "Confirm" at bounding box center [680, 480] width 133 height 29
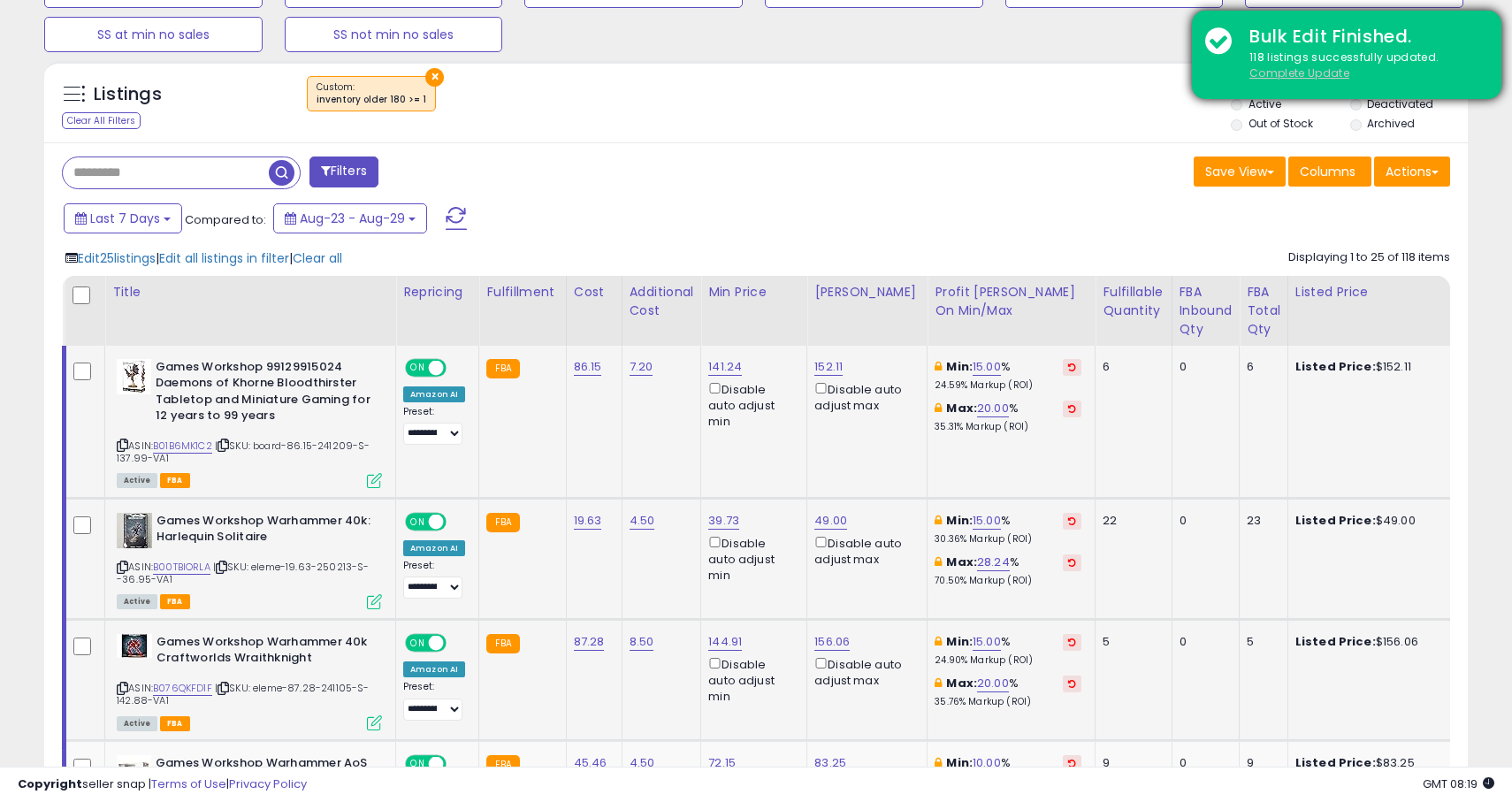
click at [1264, 72] on u "Complete Update" at bounding box center [1299, 73] width 100 height 15
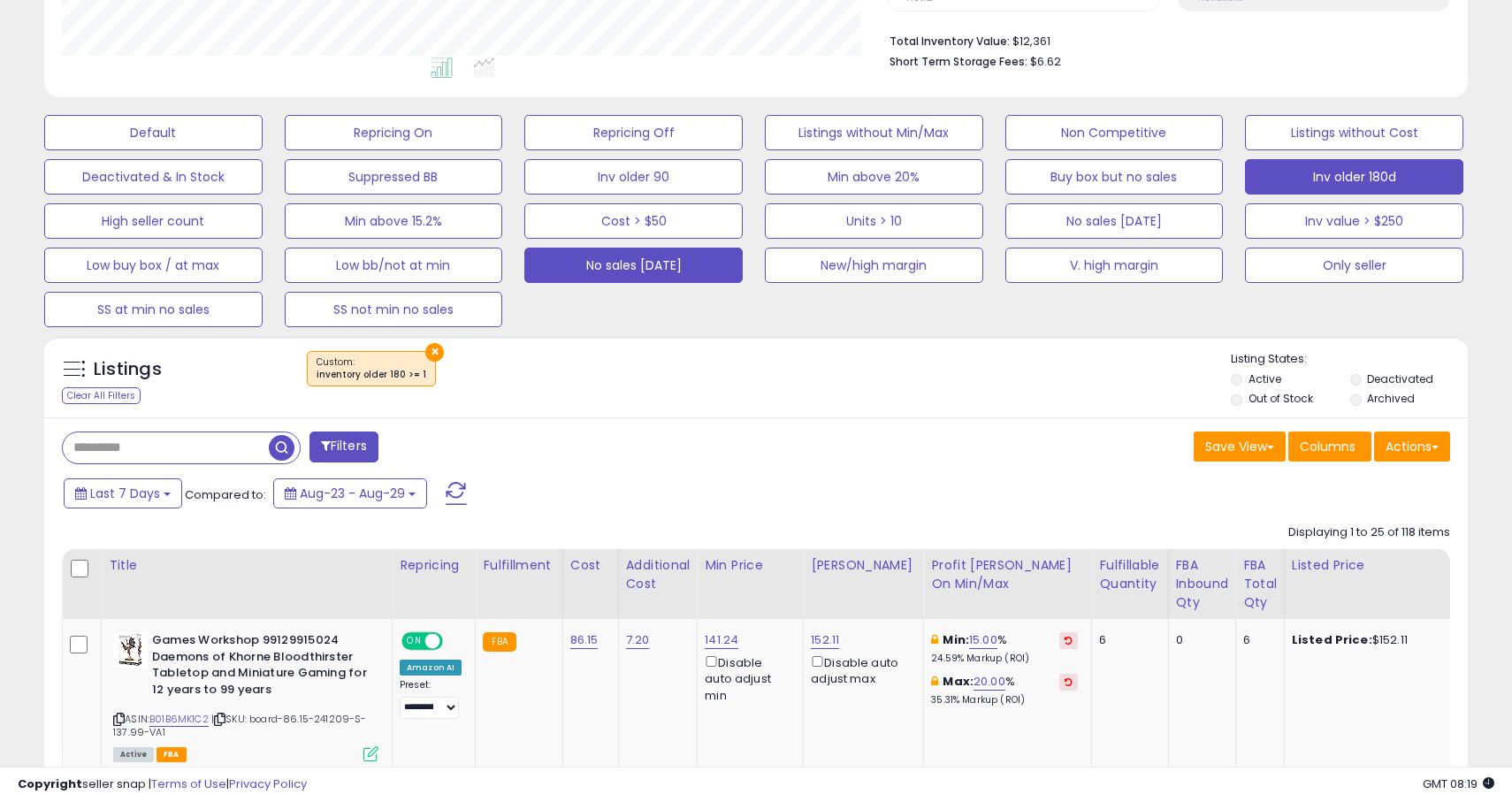
click at [627, 259] on button "No sales [DATE]" at bounding box center [634, 266] width 219 height 36
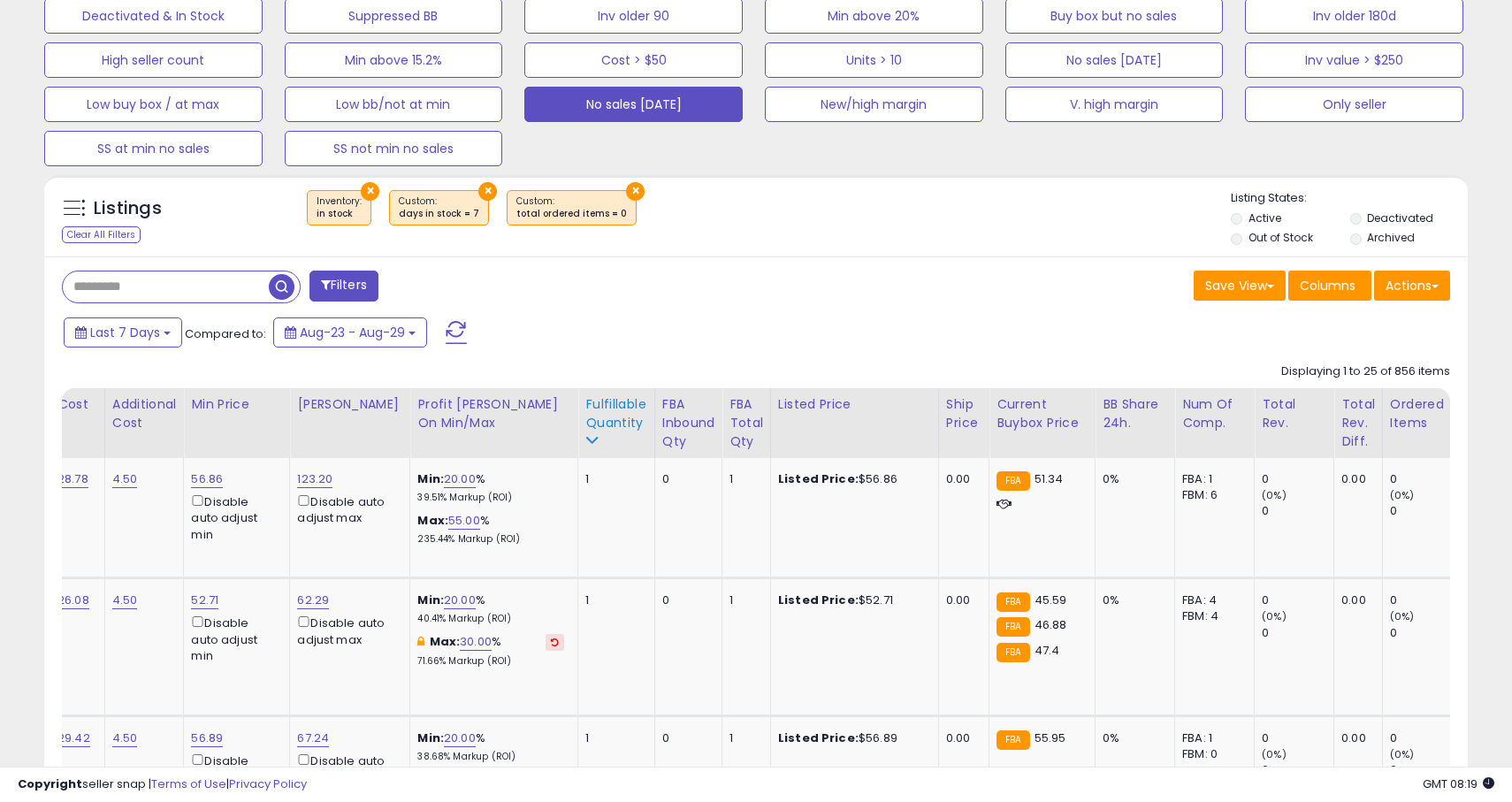
click at [585, 419] on div "Fulfillable Quantity" at bounding box center [615, 413] width 61 height 37
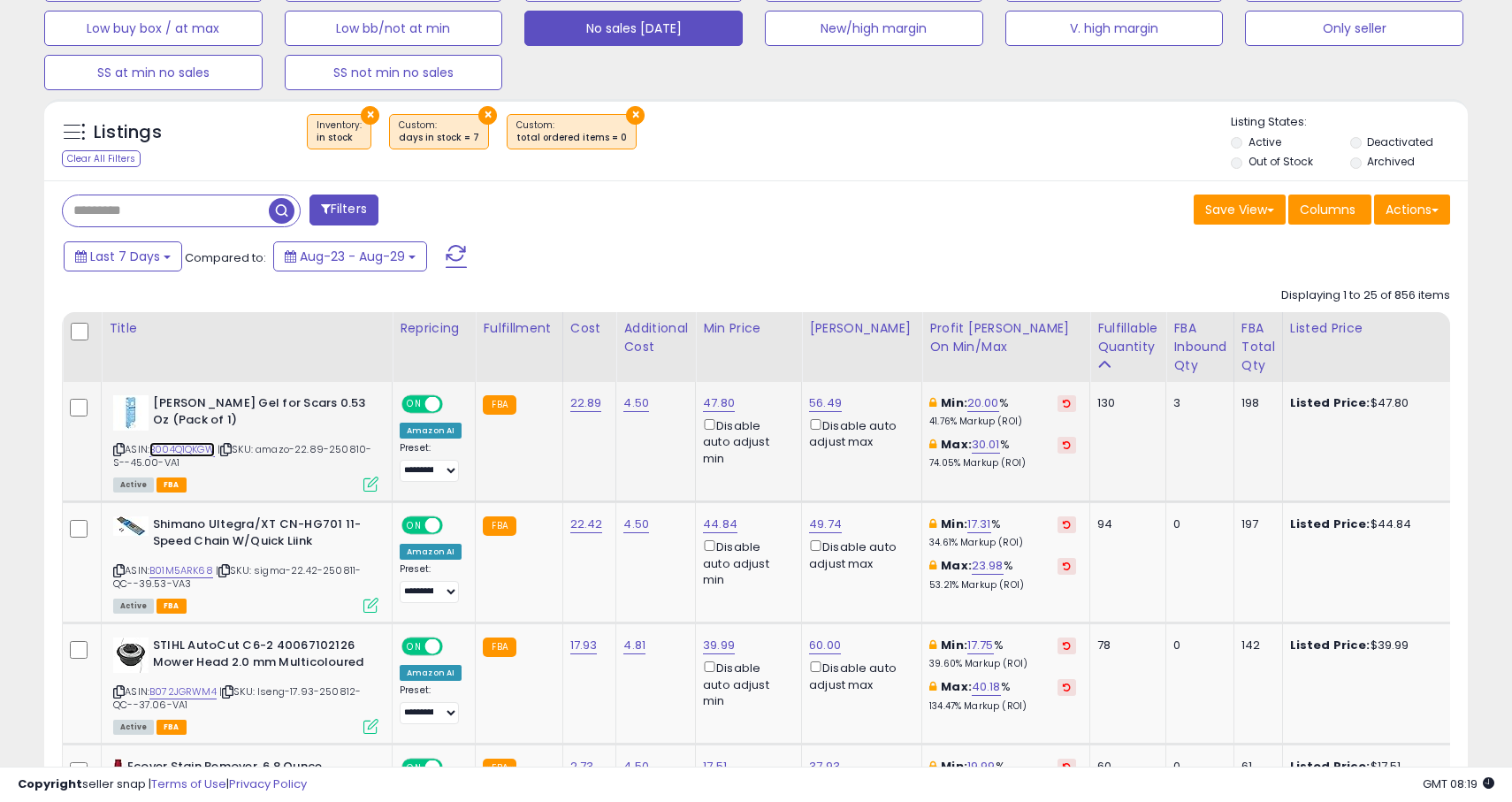
click at [189, 454] on link "B004Q1QKGW" at bounding box center [182, 450] width 65 height 15
click at [188, 568] on link "B01M5ARK68" at bounding box center [182, 571] width 64 height 15
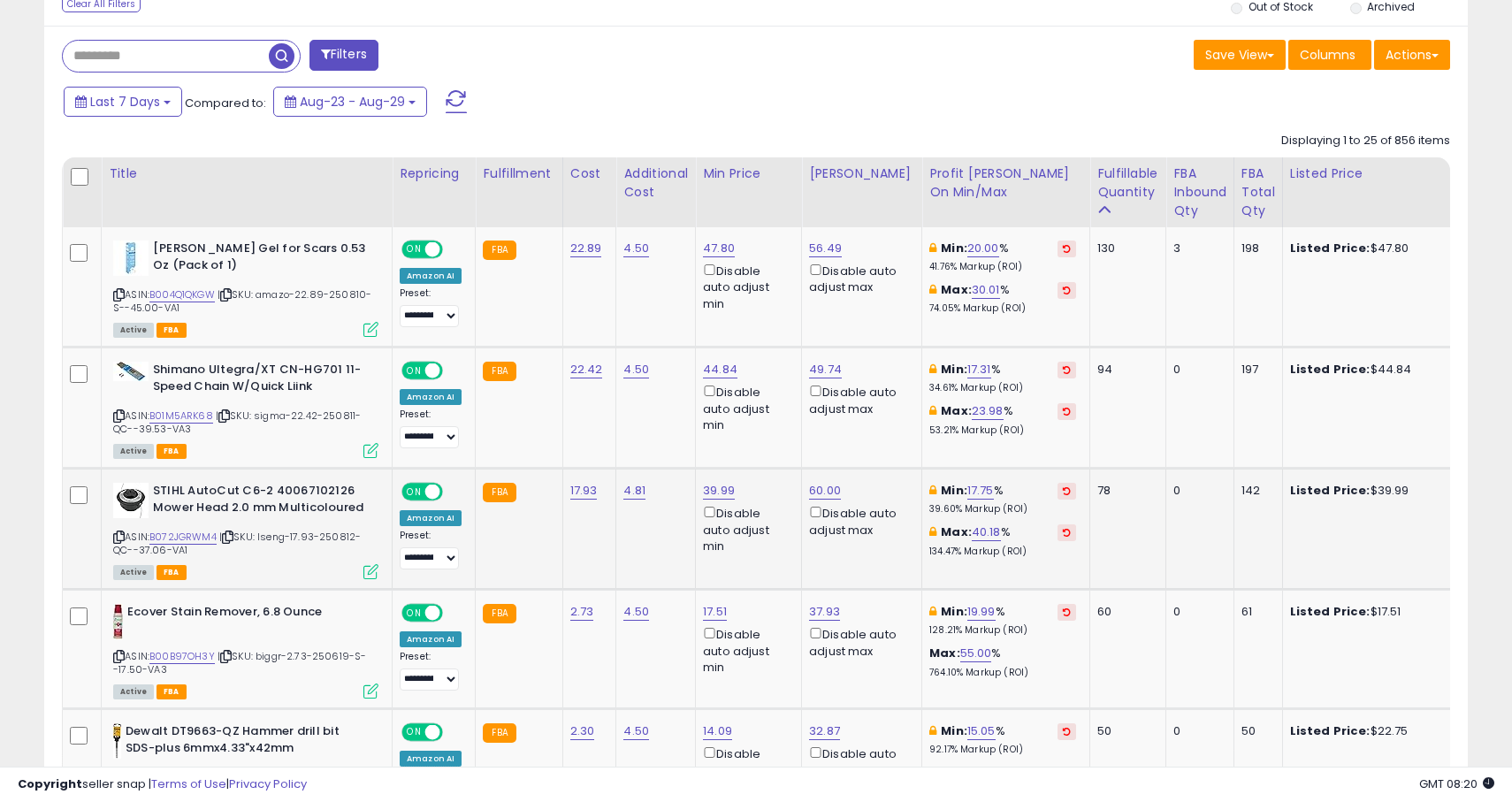
click at [207, 548] on div "ASIN: B072JGRWM4 | SKU: lseng-17.93-250812-QC--37.06-VA1 Active FBA" at bounding box center [246, 530] width 266 height 94
click at [199, 536] on link "B072JGRWM4" at bounding box center [183, 537] width 67 height 15
click at [170, 666] on div "ASIN: B00B97OH3Y | SKU: biggr-2.73-250619-S--17.50-VA3 Active FBA" at bounding box center [246, 650] width 266 height 93
click at [170, 658] on link "B00B97OH3Y" at bounding box center [182, 657] width 65 height 15
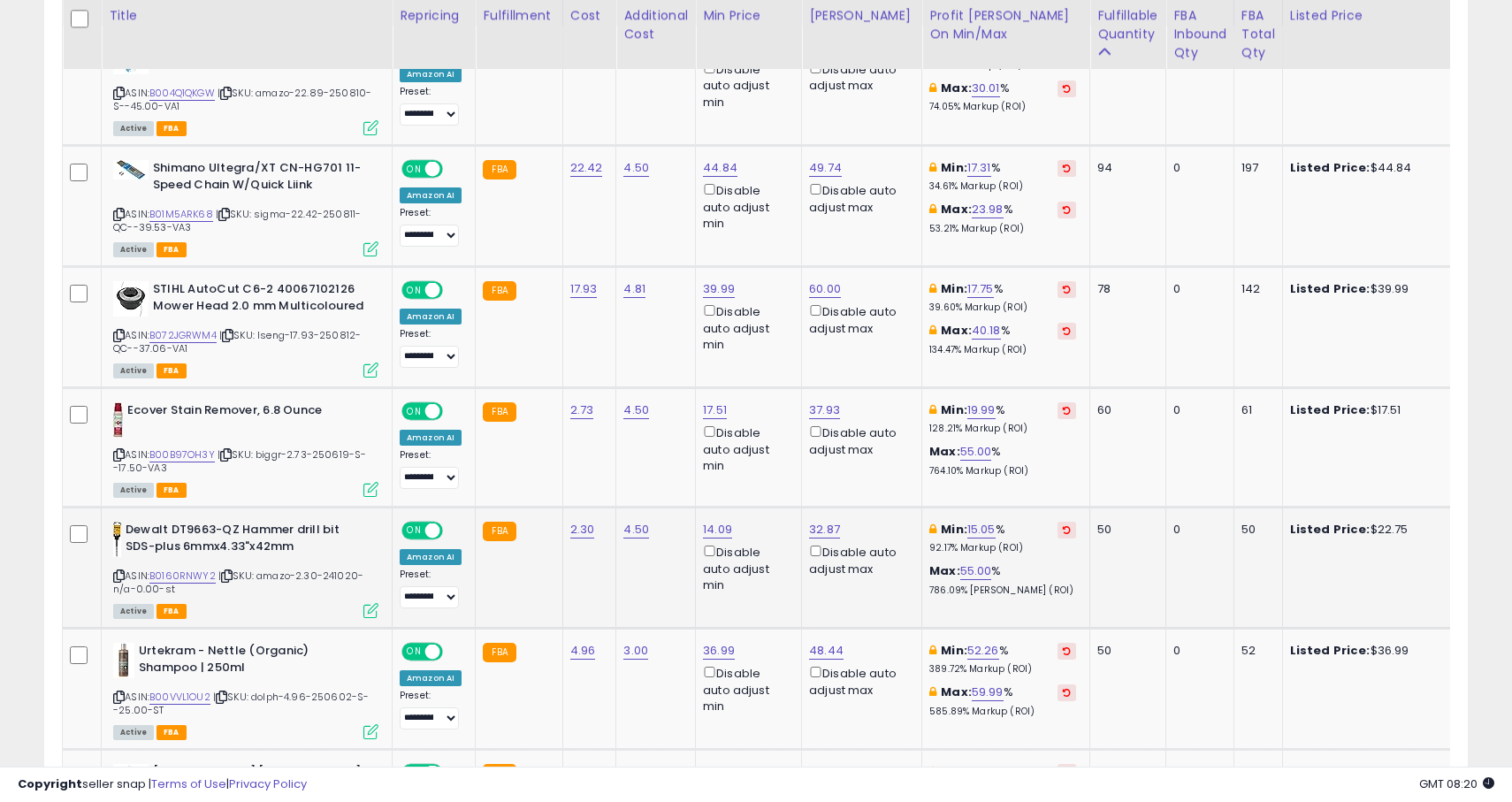
click at [185, 567] on div "ASIN: B0160RNWY2 | SKU: amazo-2.30-241020-n/a-0.00-st Active FBA" at bounding box center [246, 569] width 266 height 94
click at [187, 579] on link "B0160RNWY2" at bounding box center [183, 576] width 66 height 15
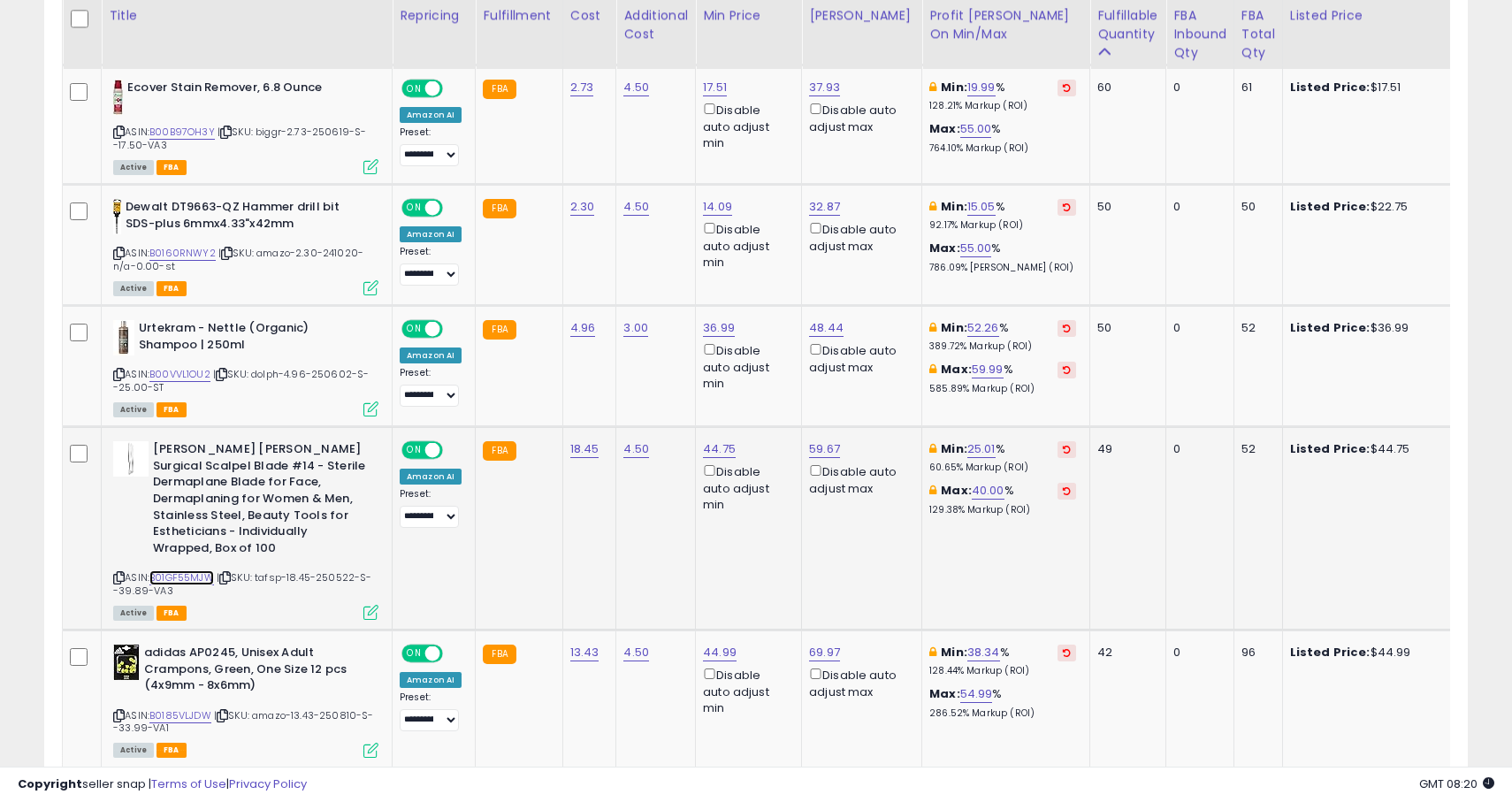
click at [161, 570] on link "B01GF55MJW" at bounding box center [182, 578] width 65 height 15
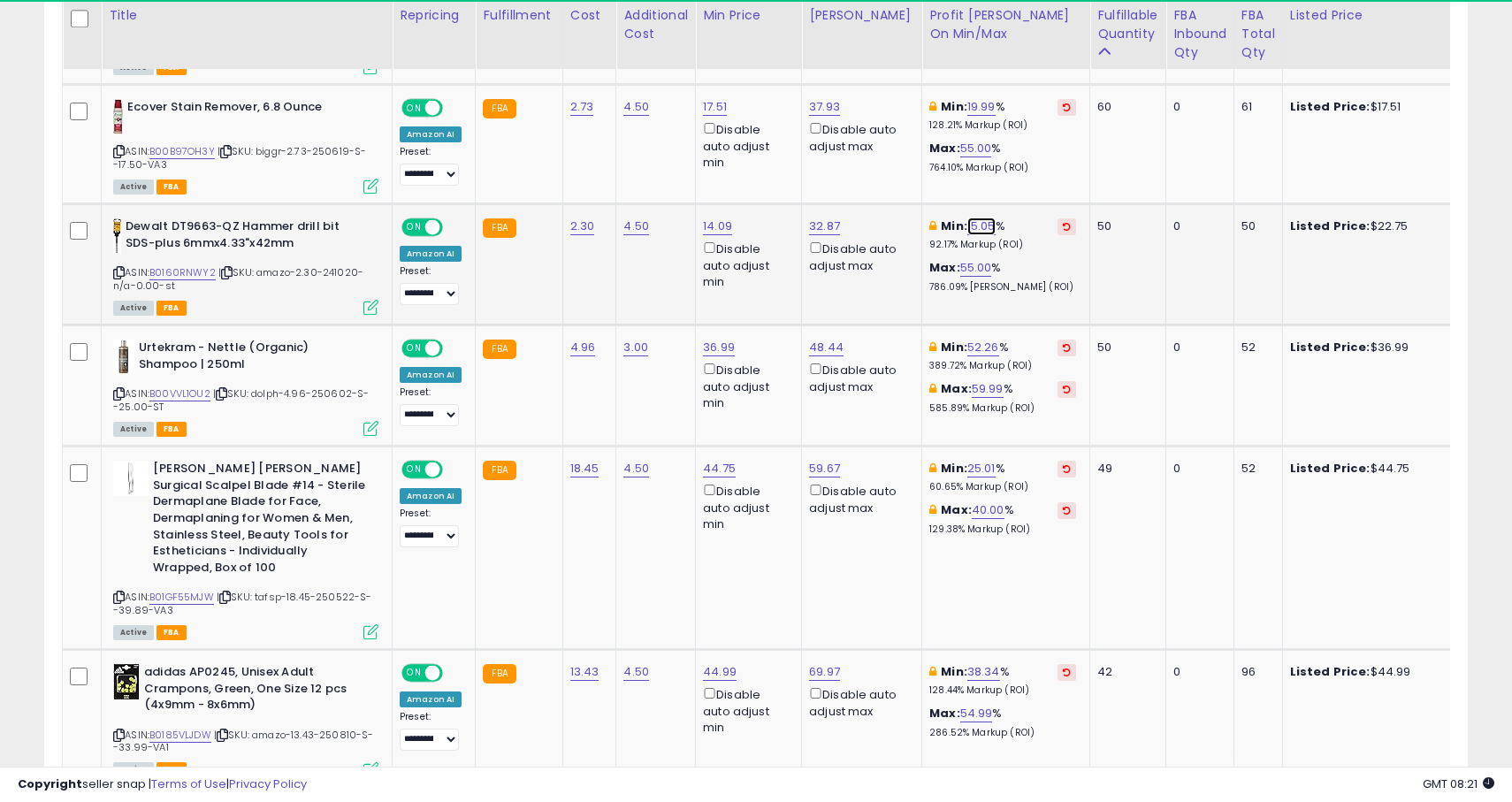
scroll to position [363, 825]
click at [967, 229] on link "15.05" at bounding box center [982, 226] width 28 height 18
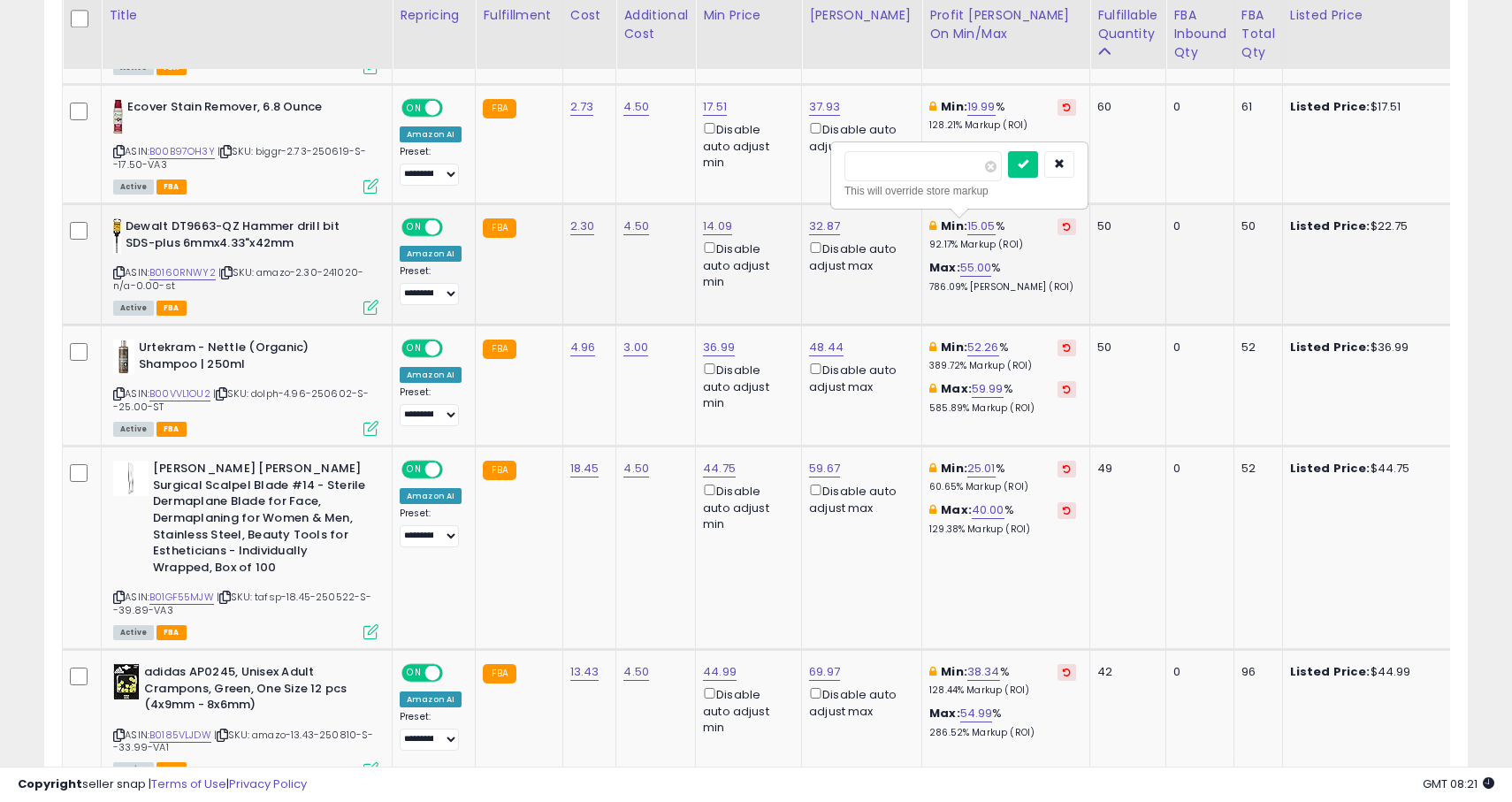
type input "*"
type input "***"
click button "submit" at bounding box center [1023, 164] width 30 height 26
click at [970, 220] on link "-15.00" at bounding box center [984, 226] width 35 height 18
type input "**"
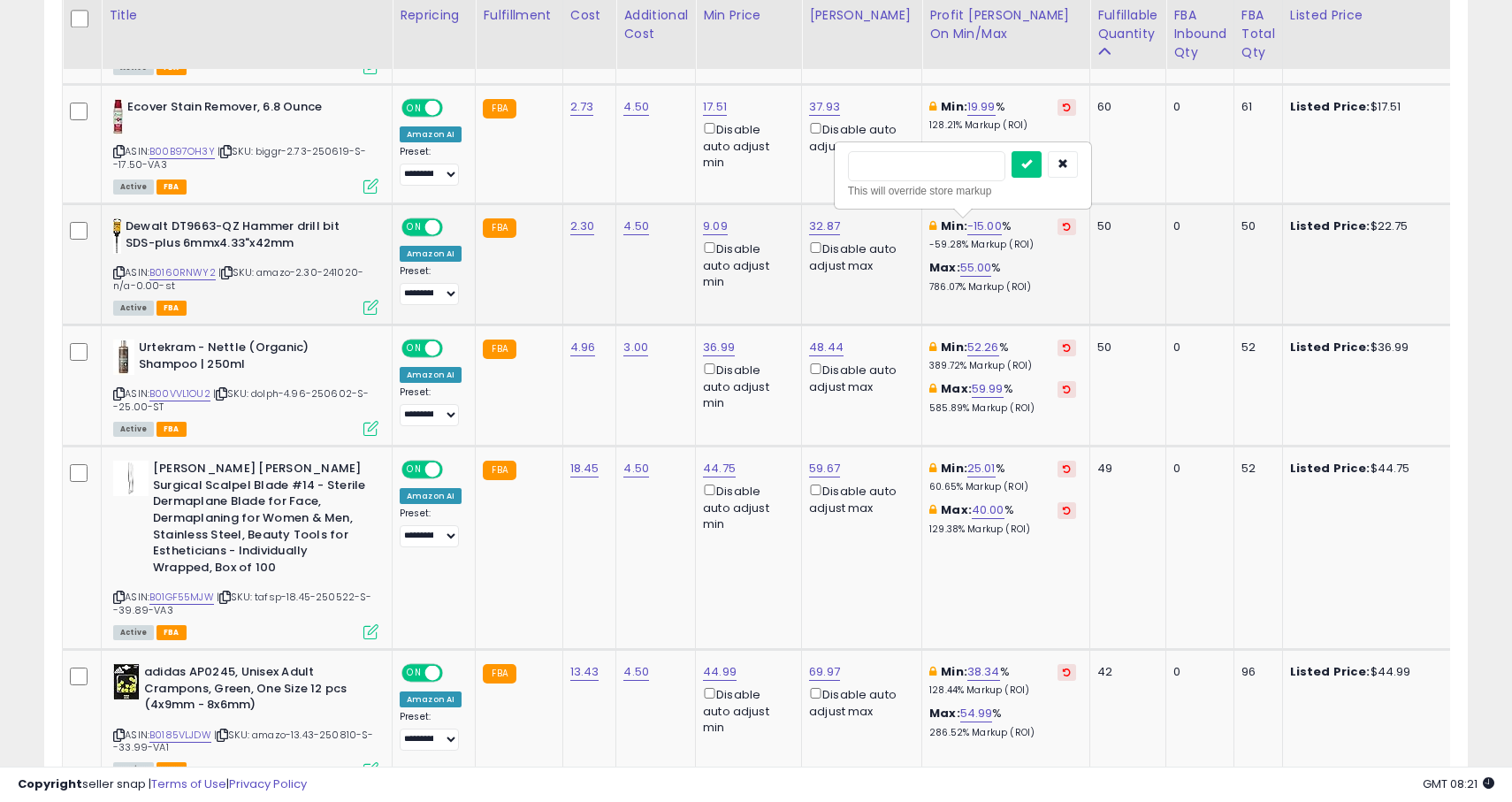
type input "***"
click button "submit" at bounding box center [1027, 164] width 30 height 26
click at [819, 222] on link "32.87" at bounding box center [824, 226] width 31 height 18
type input "***"
click button "submit" at bounding box center [878, 164] width 30 height 26
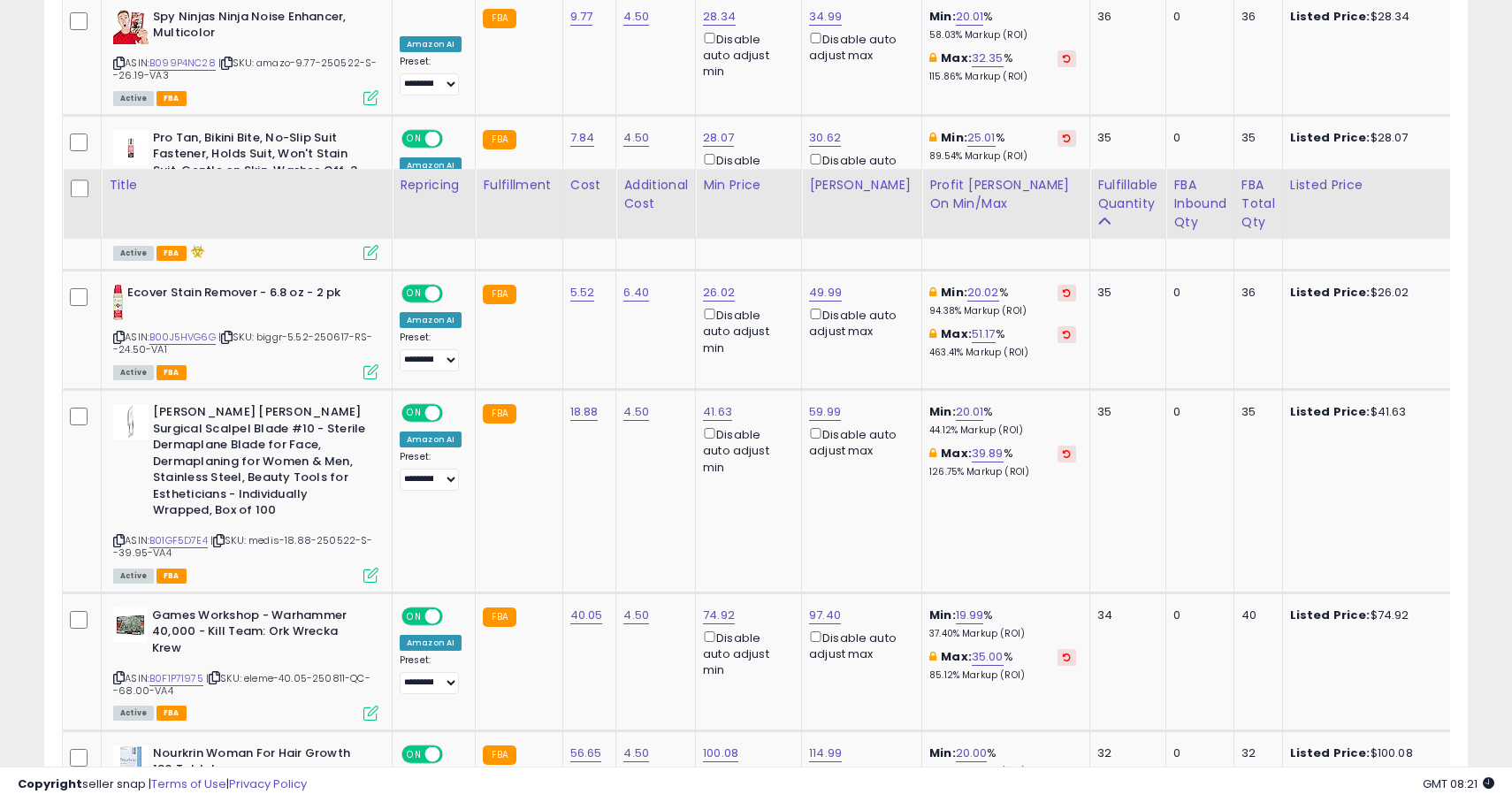
scroll to position [2502, 0]
